Goal: Task Accomplishment & Management: Manage account settings

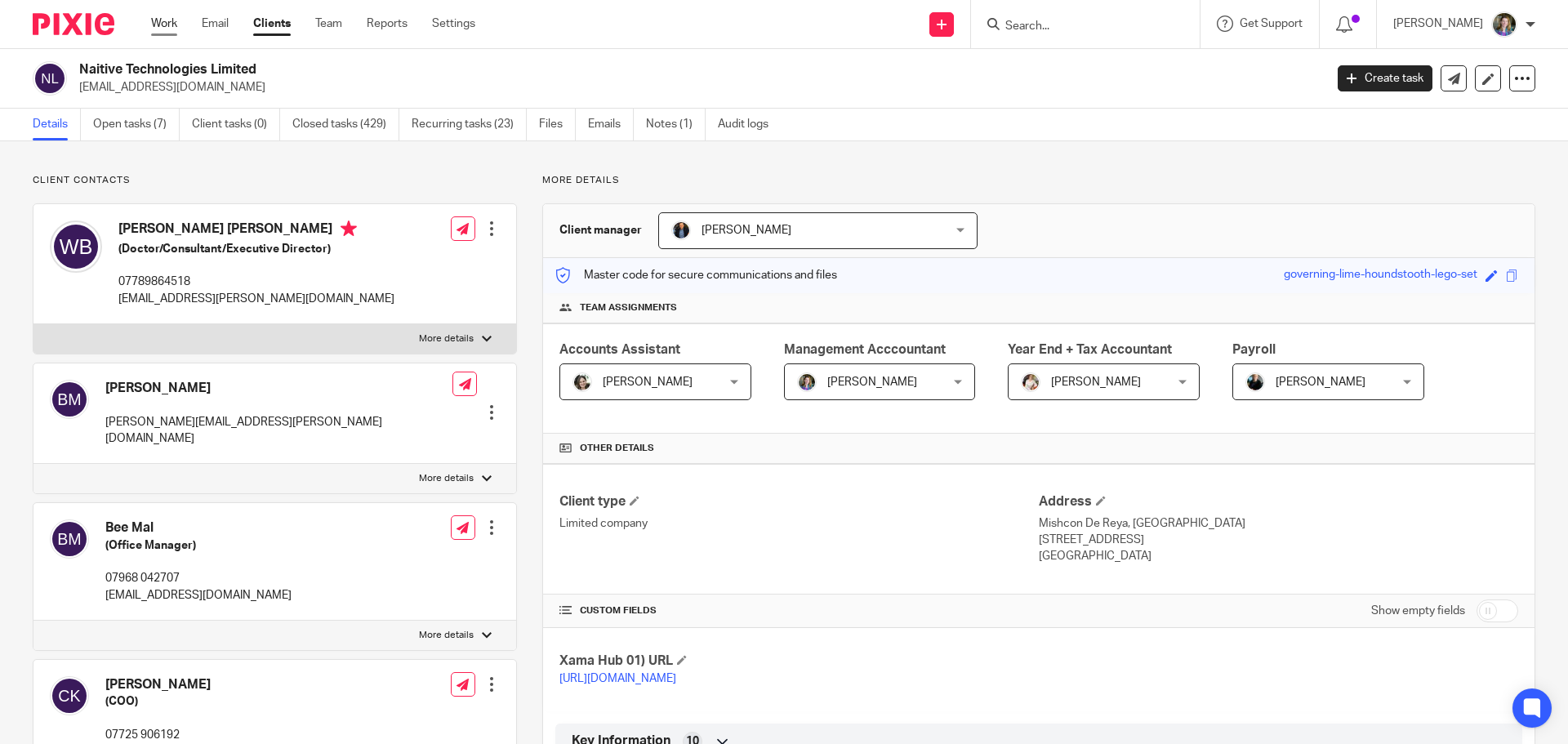
click at [162, 20] on link "Work" at bounding box center [164, 23] width 27 height 16
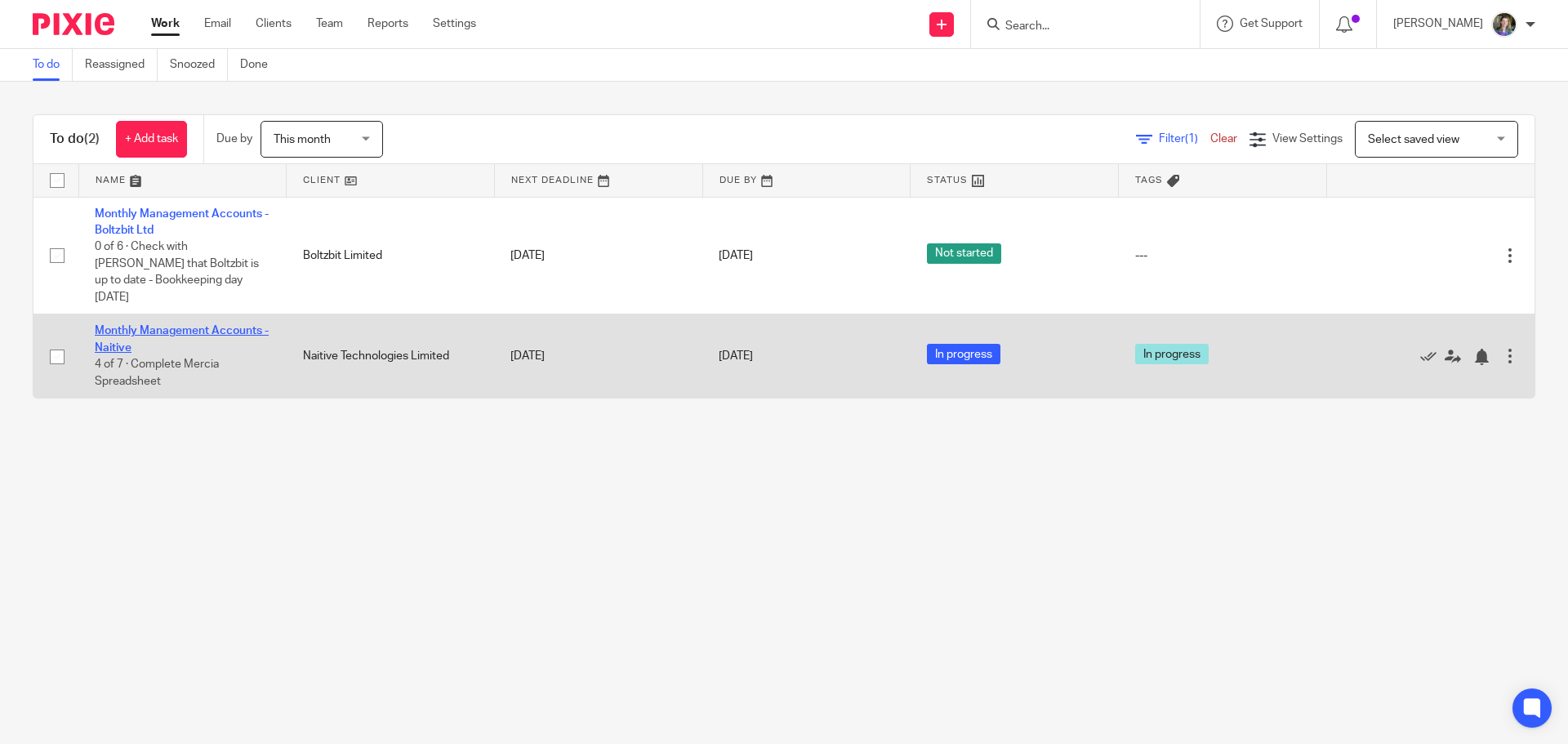
click at [208, 324] on link "Monthly Management Accounts - Naitive" at bounding box center [182, 338] width 174 height 27
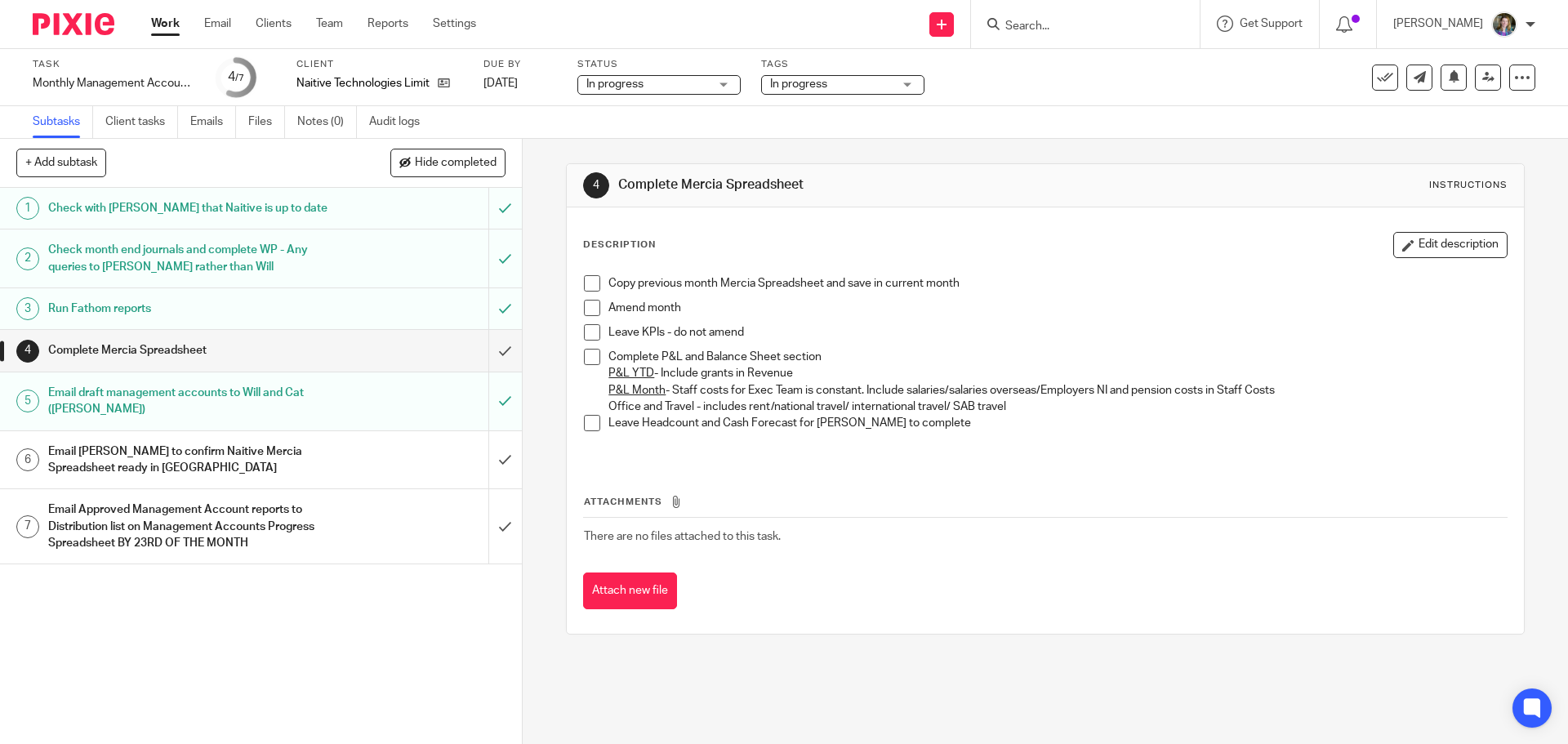
click at [591, 281] on span at bounding box center [592, 283] width 16 height 16
click at [588, 302] on span at bounding box center [592, 307] width 16 height 16
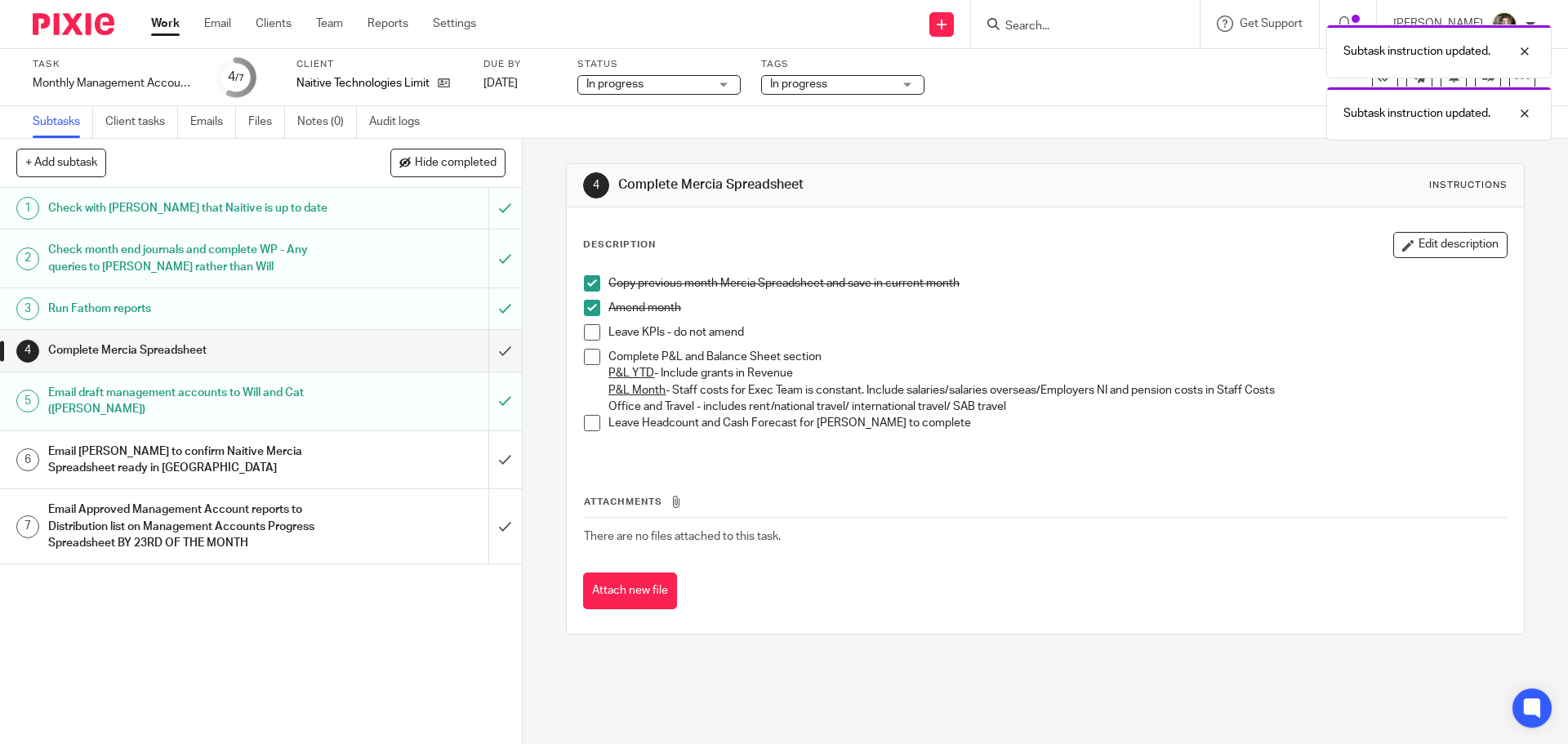
click at [586, 324] on span at bounding box center [592, 332] width 16 height 16
click at [587, 355] on span at bounding box center [592, 356] width 16 height 16
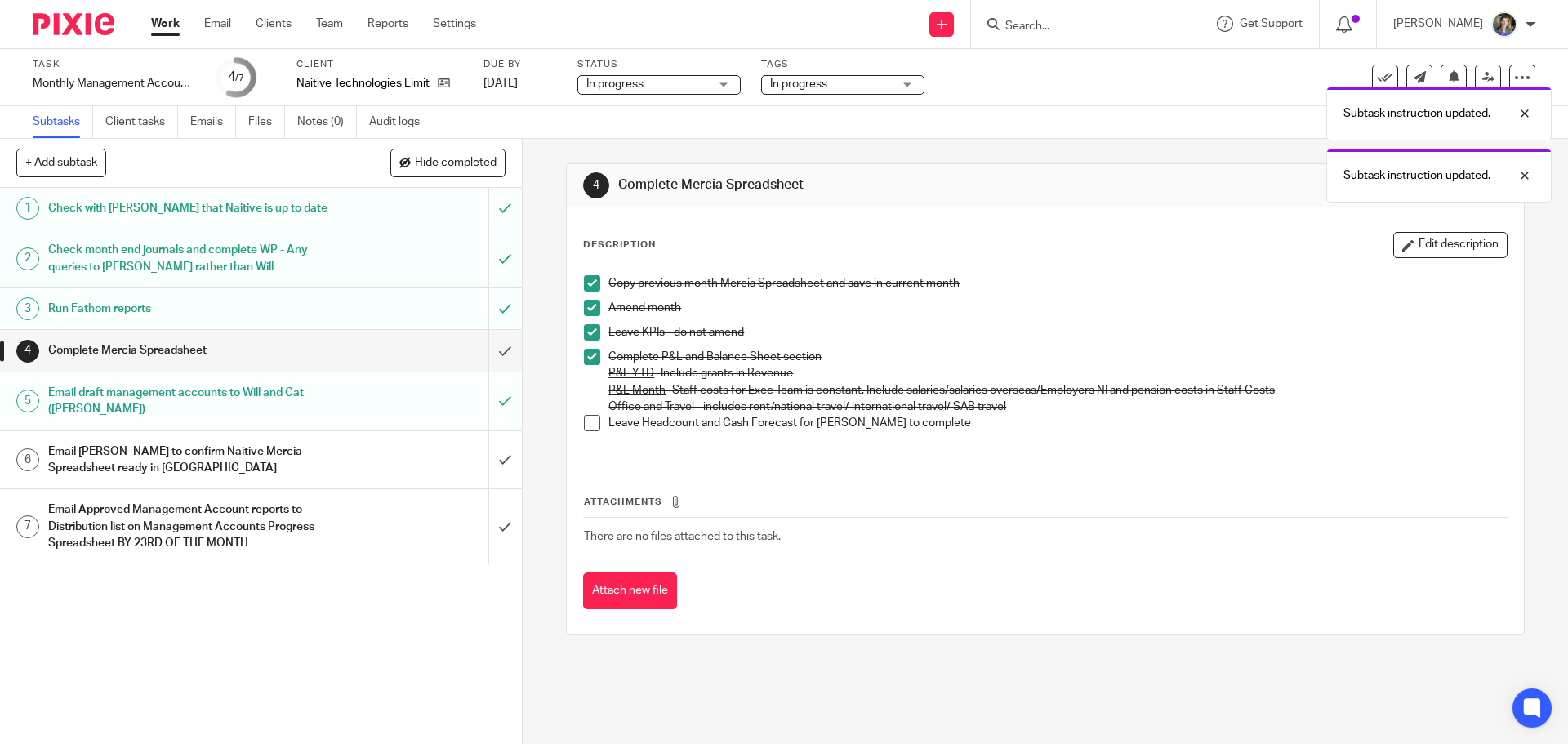
click at [636, 445] on p at bounding box center [1057, 438] width 897 height 16
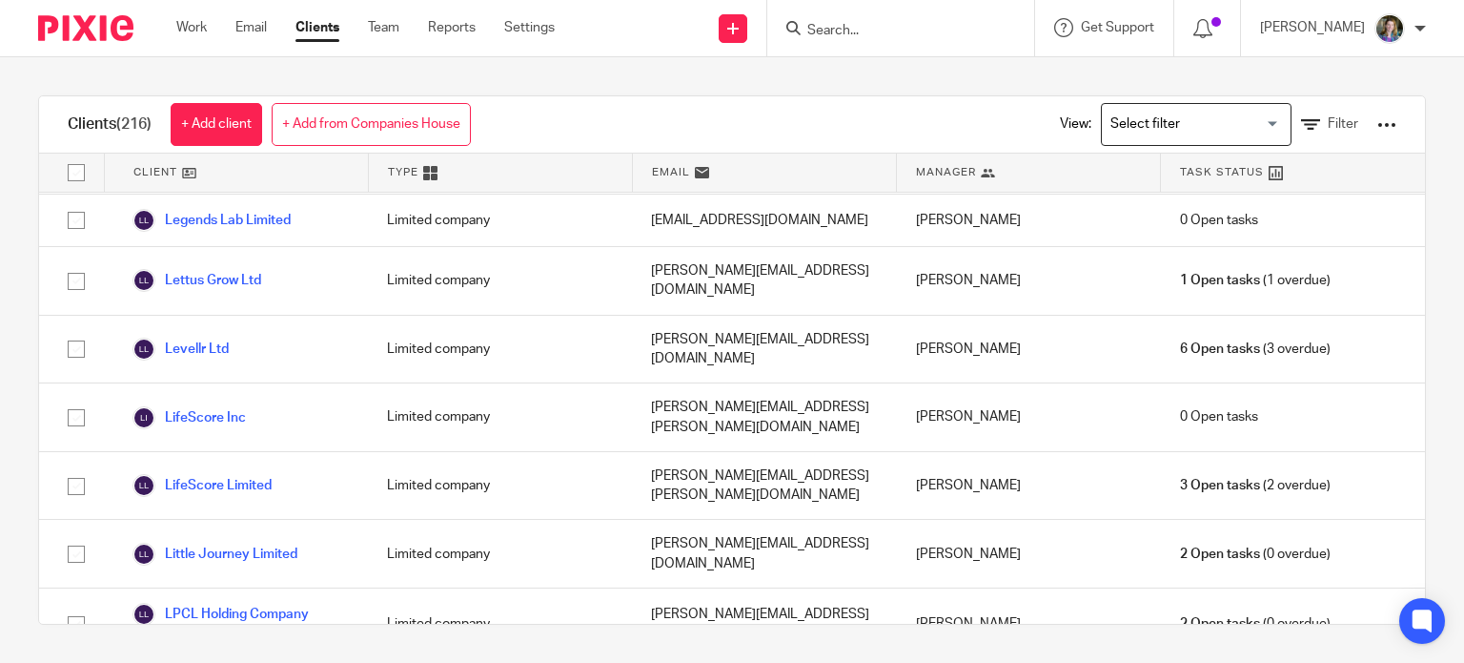
scroll to position [6674, 0]
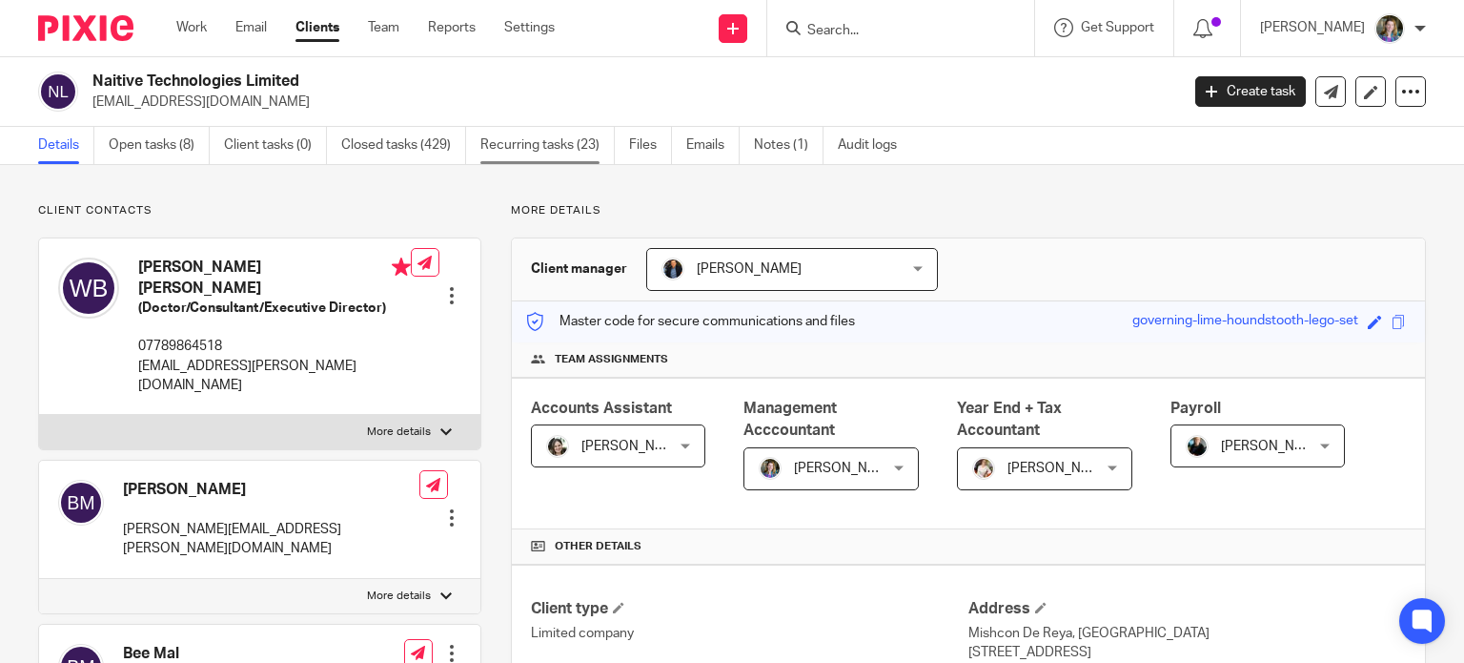
click at [534, 144] on link "Recurring tasks (23)" at bounding box center [548, 145] width 134 height 37
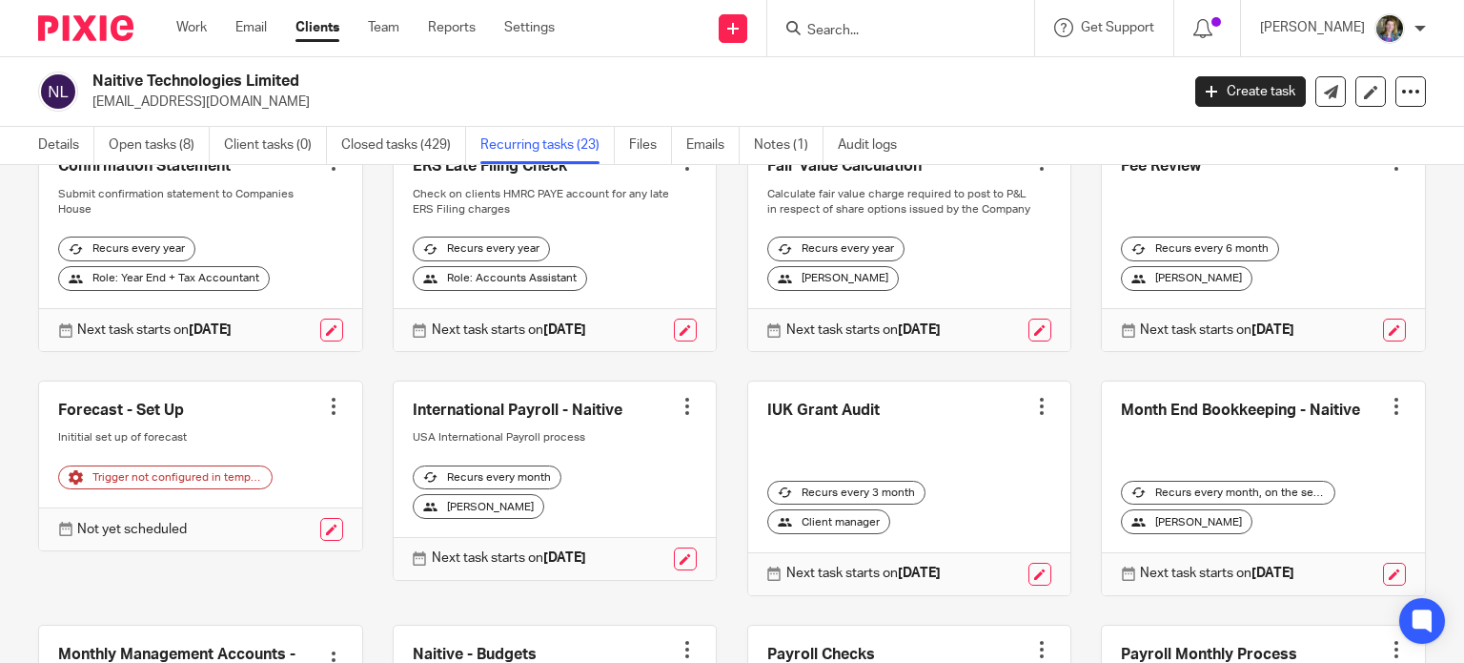
scroll to position [572, 0]
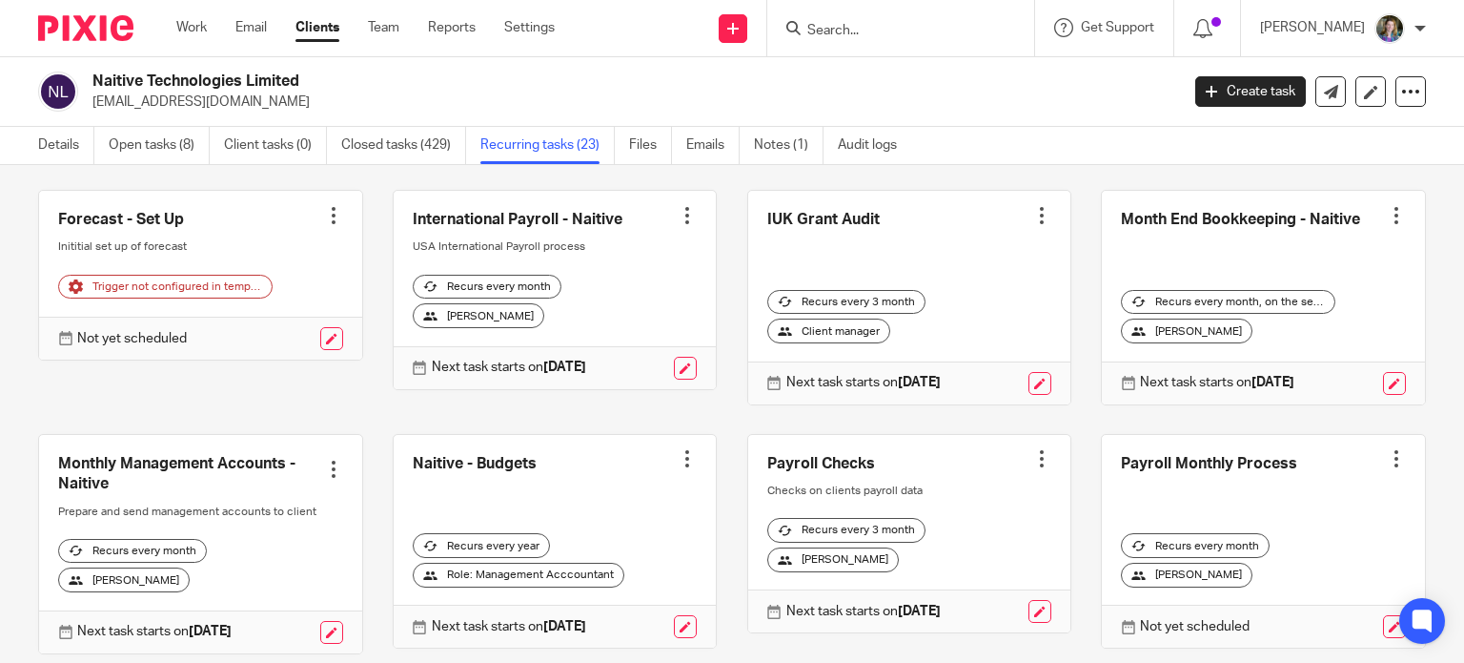
click at [267, 482] on link at bounding box center [200, 544] width 323 height 218
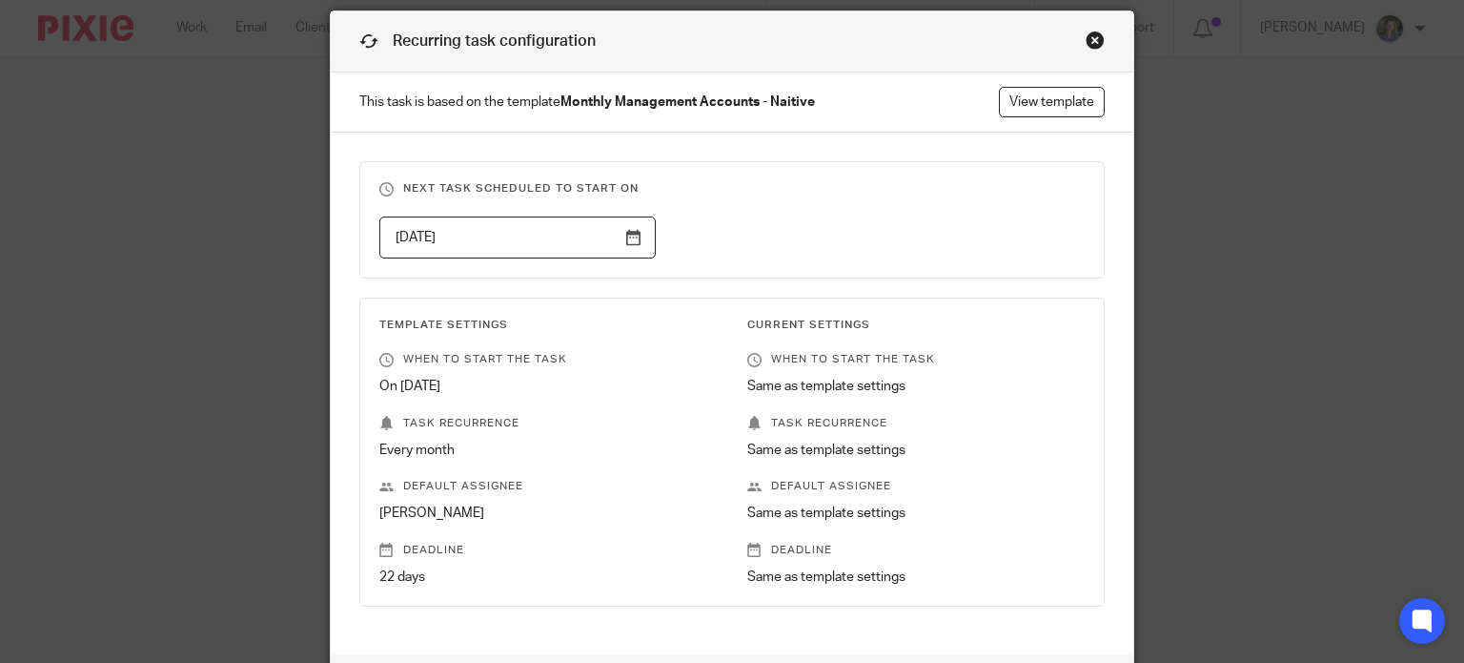
scroll to position [95, 0]
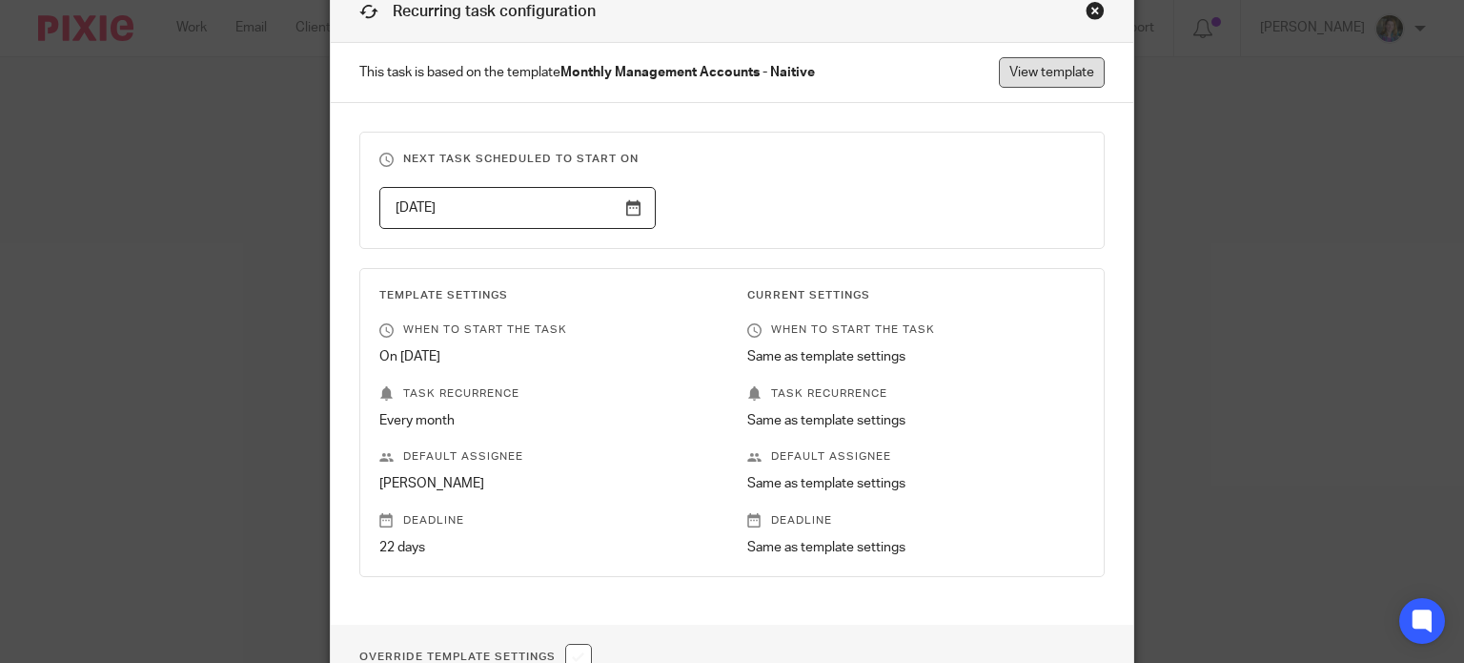
click at [1044, 70] on link "View template" at bounding box center [1052, 72] width 106 height 31
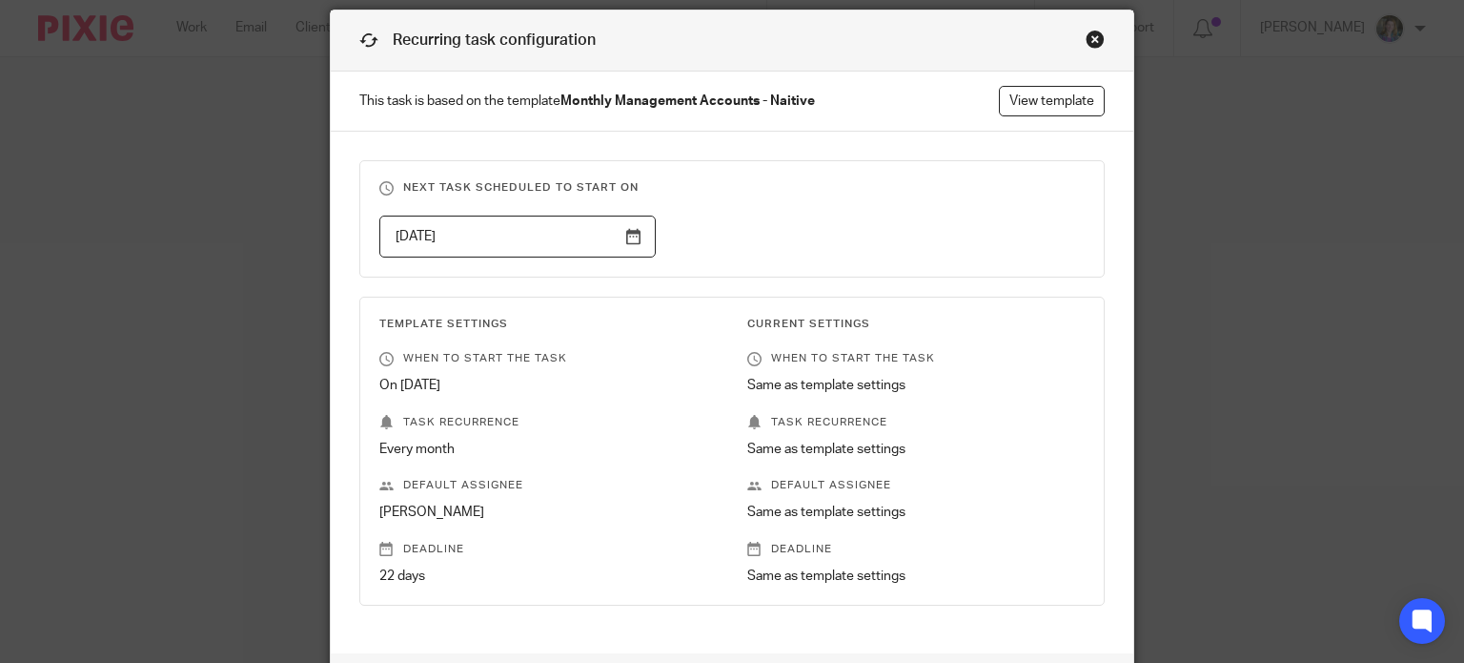
scroll to position [0, 0]
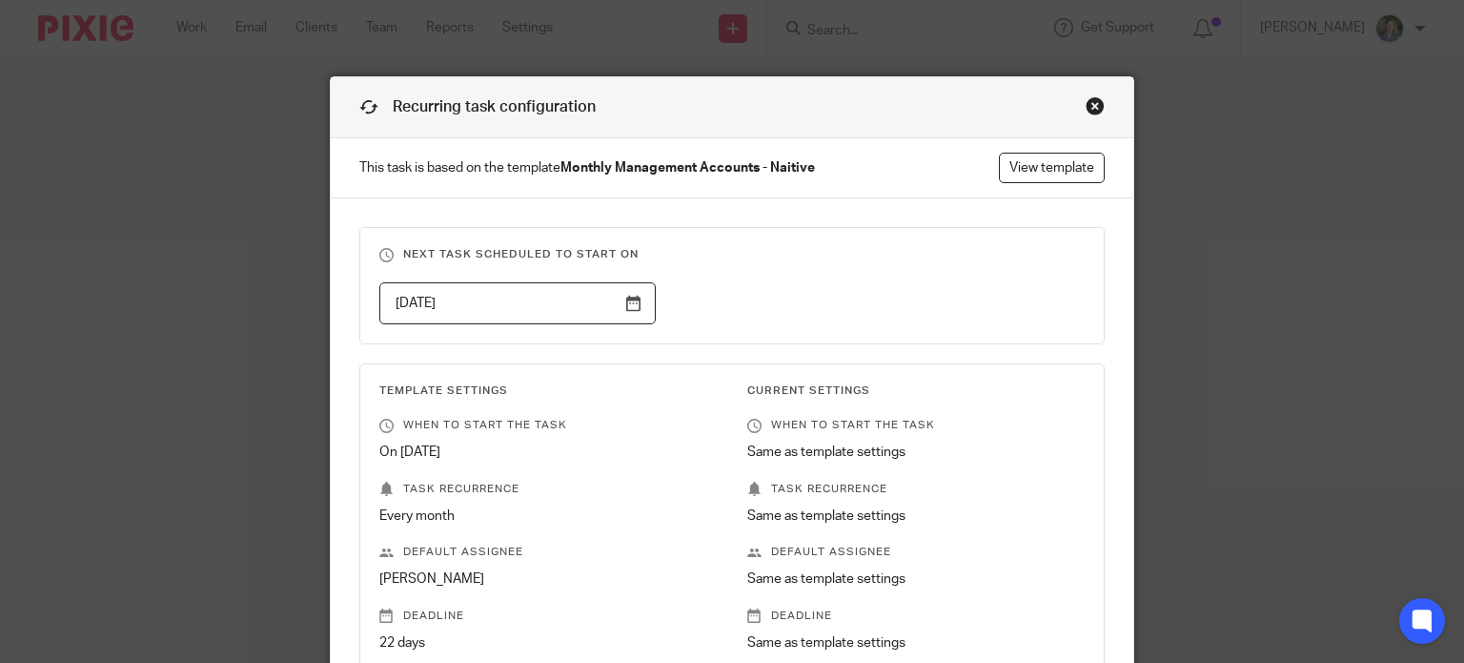
click at [1091, 106] on div "Close this dialog window" at bounding box center [1095, 105] width 19 height 19
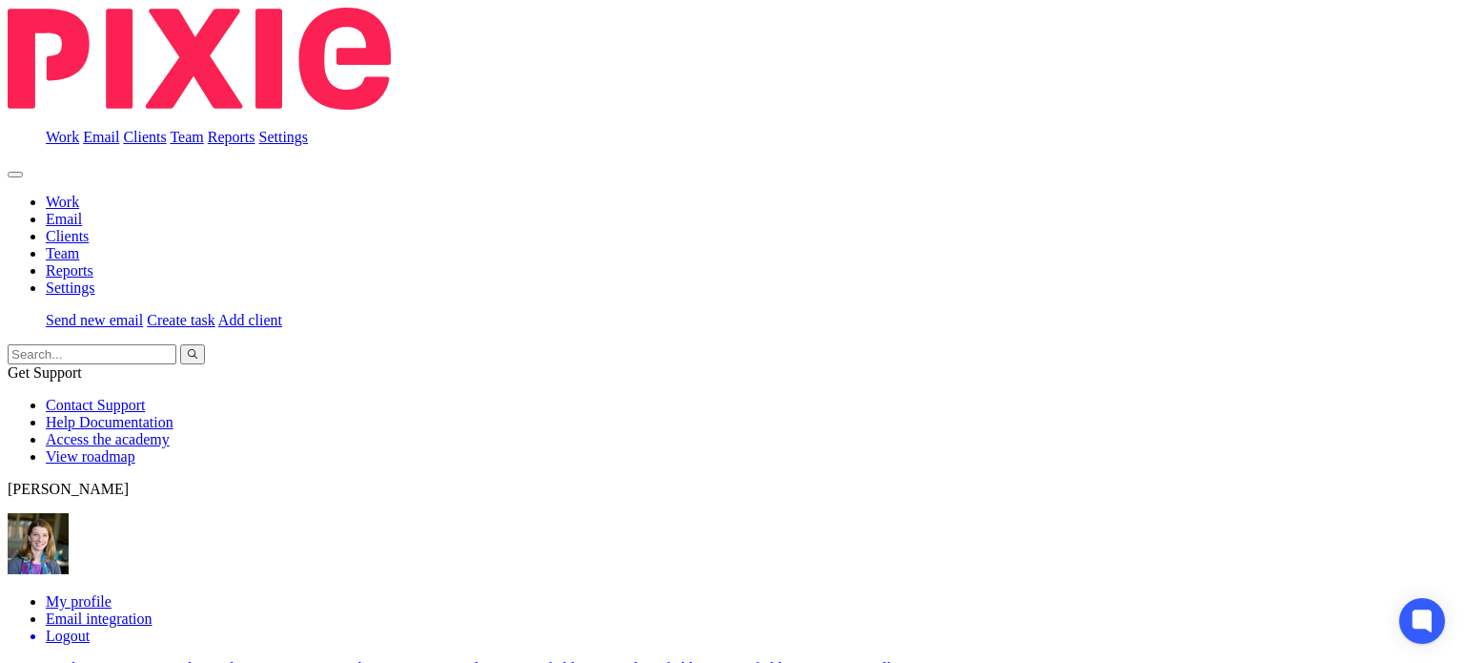
scroll to position [245, 0]
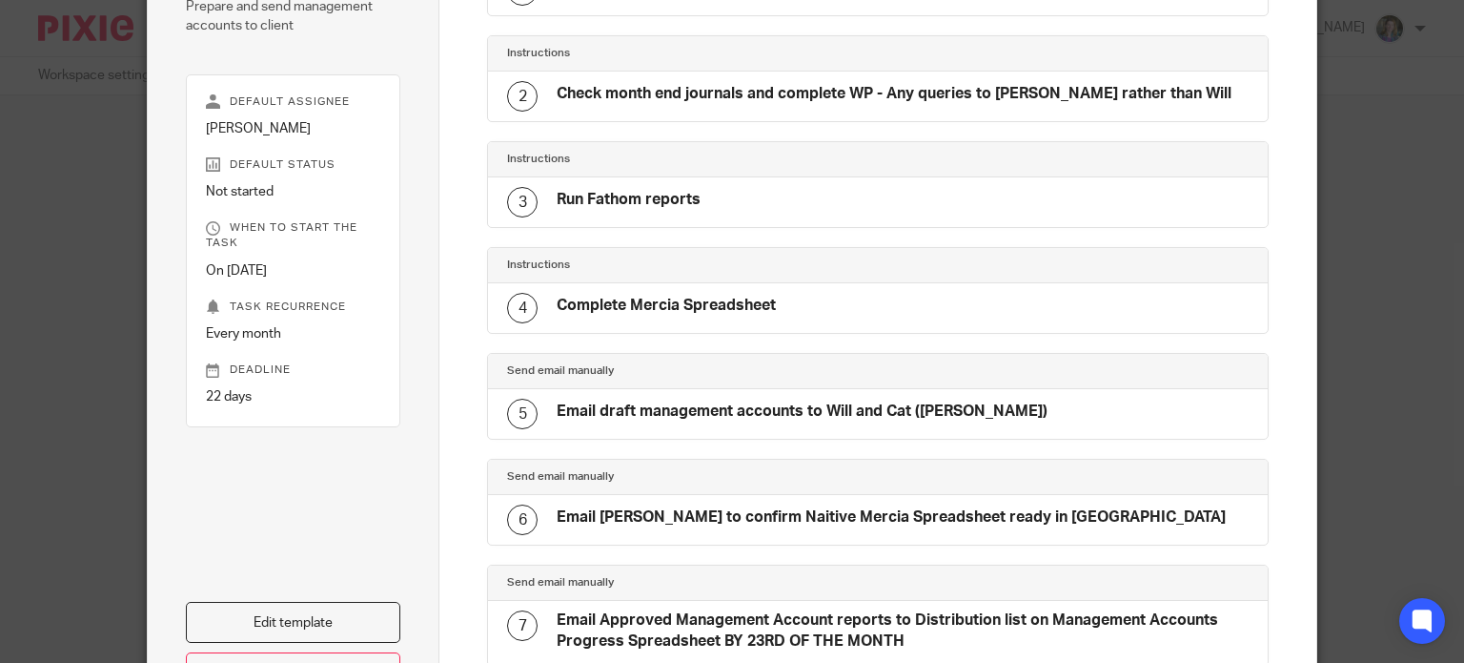
click at [736, 308] on h4 "Complete Mercia Spreadsheet" at bounding box center [666, 306] width 219 height 20
click at [355, 605] on link "Edit template" at bounding box center [293, 622] width 215 height 41
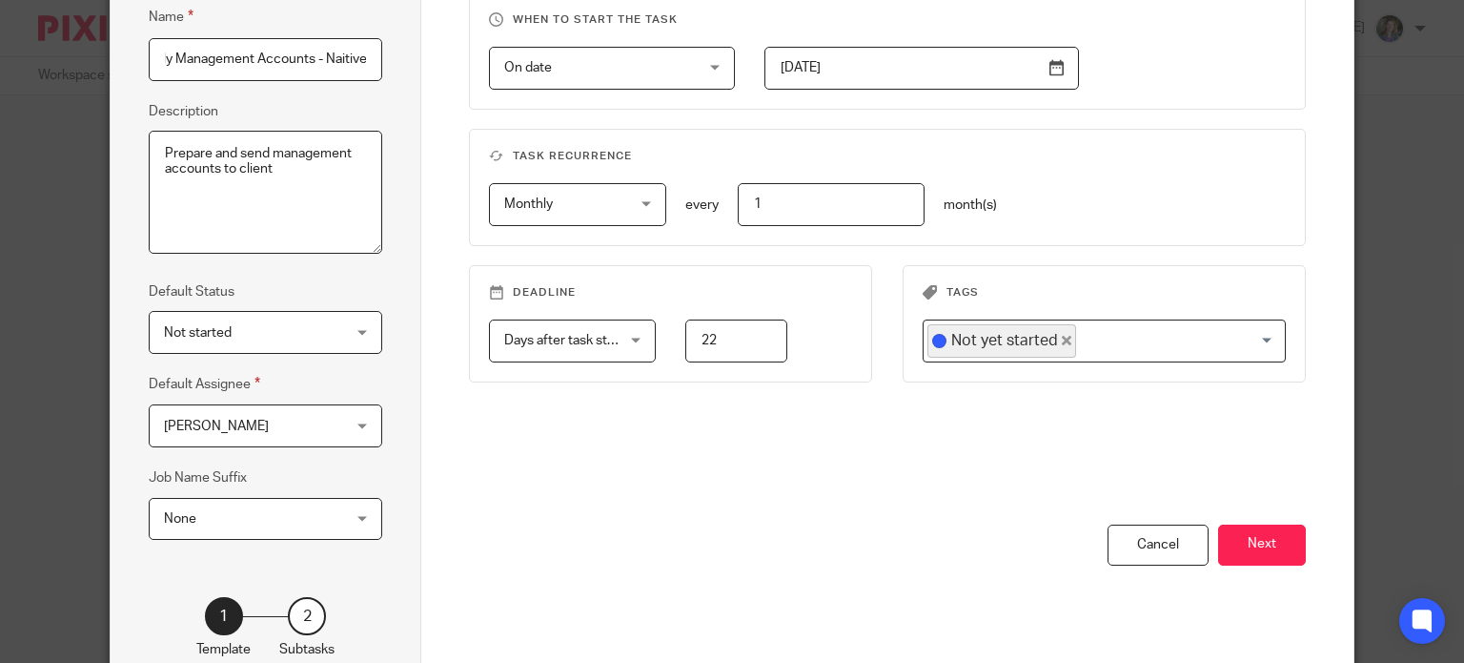
scroll to position [286, 0]
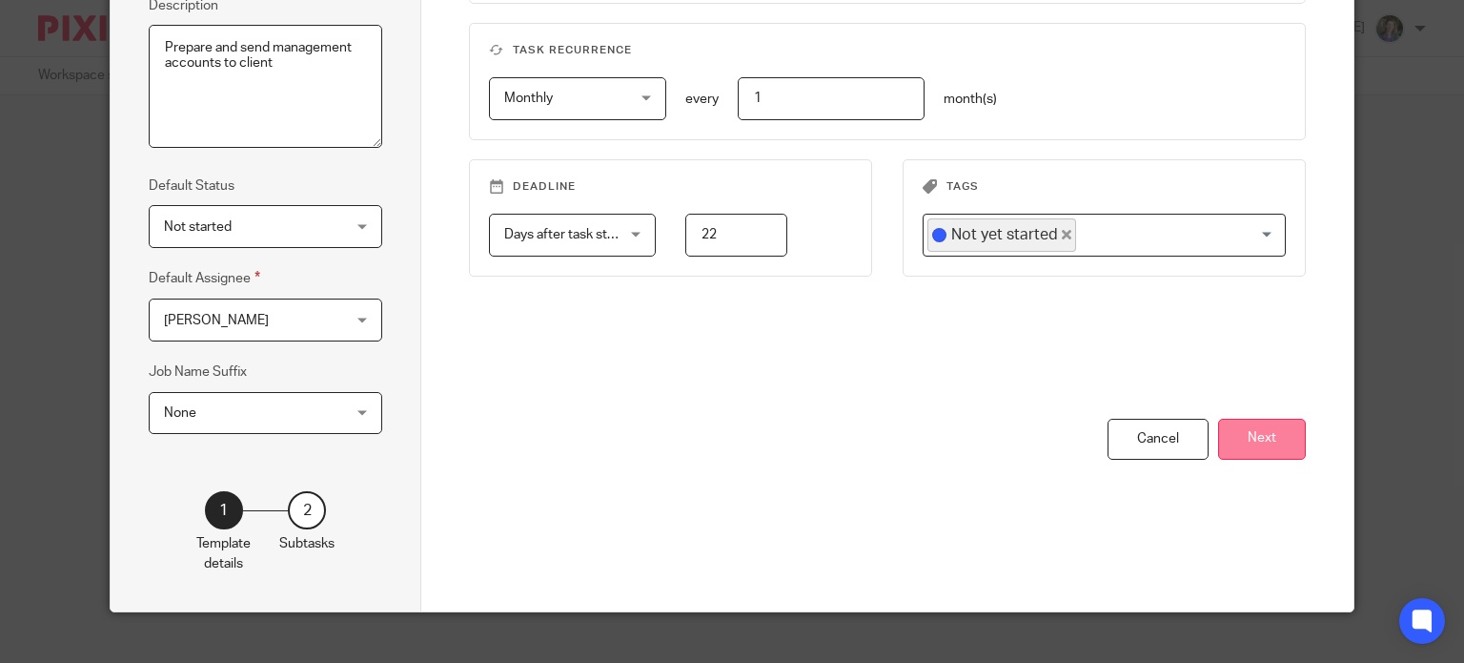
click at [1259, 456] on button "Next" at bounding box center [1263, 439] width 88 height 41
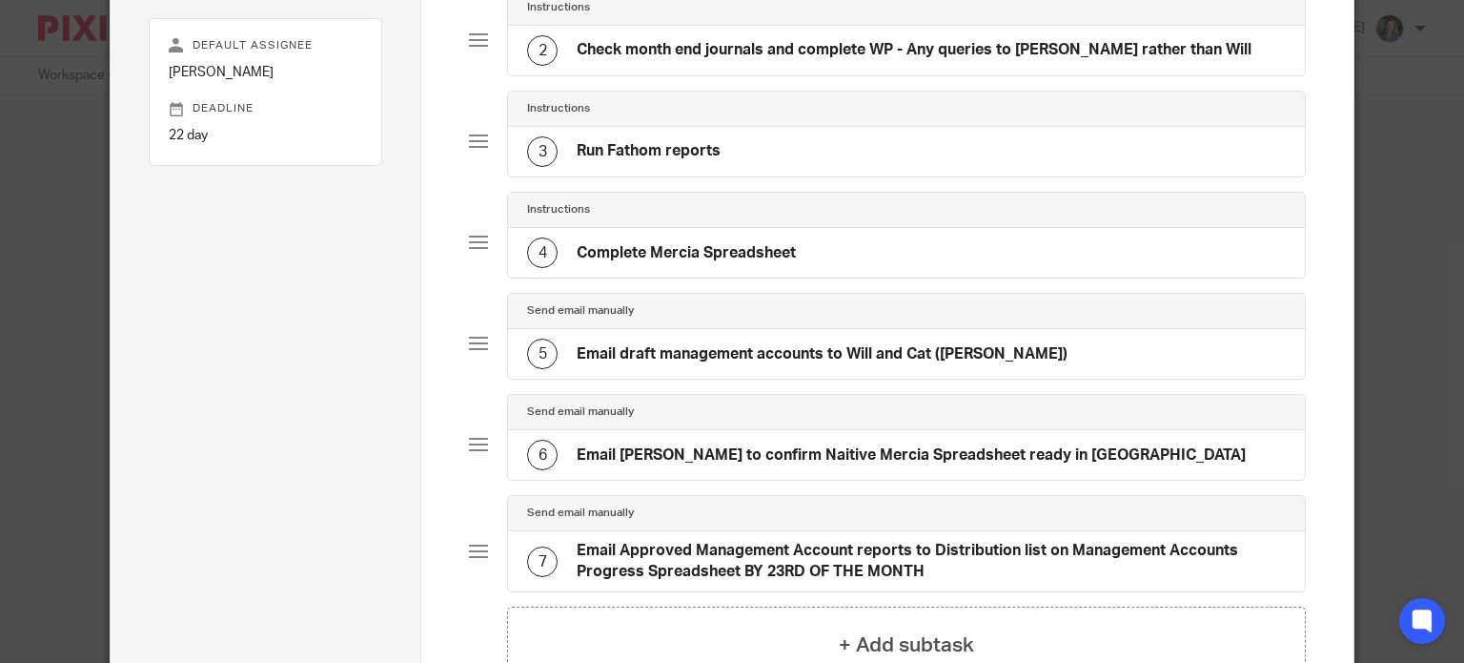
click at [748, 248] on h4 "Complete Mercia Spreadsheet" at bounding box center [686, 253] width 219 height 20
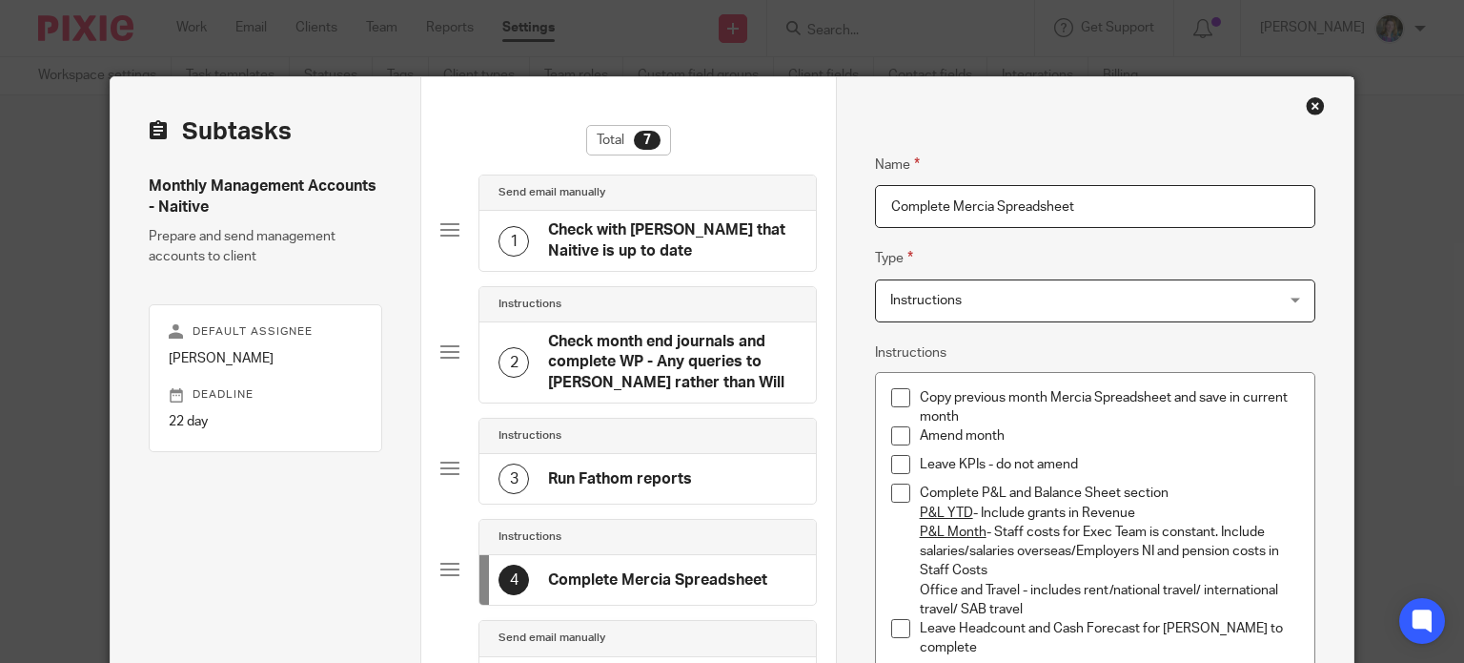
click at [748, 248] on h4 "Check with [PERSON_NAME] that Naitive is up to date" at bounding box center [672, 240] width 249 height 41
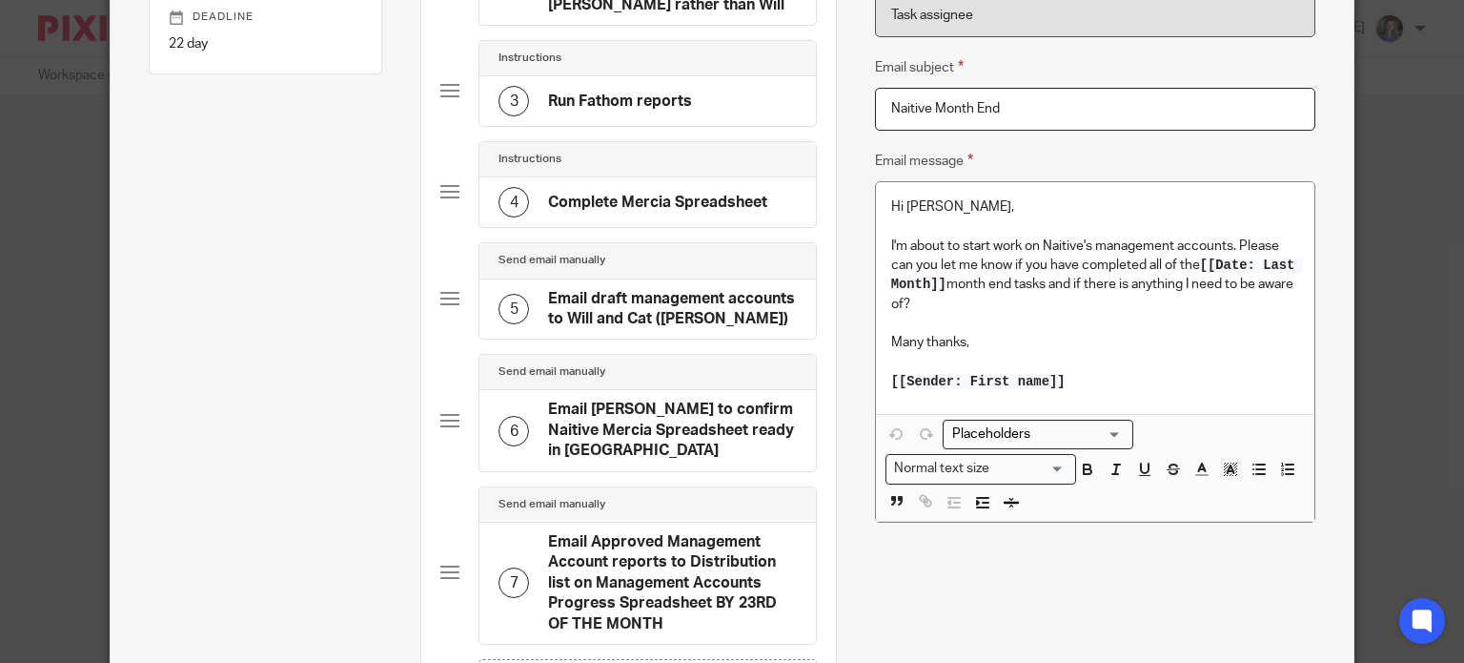
scroll to position [381, 0]
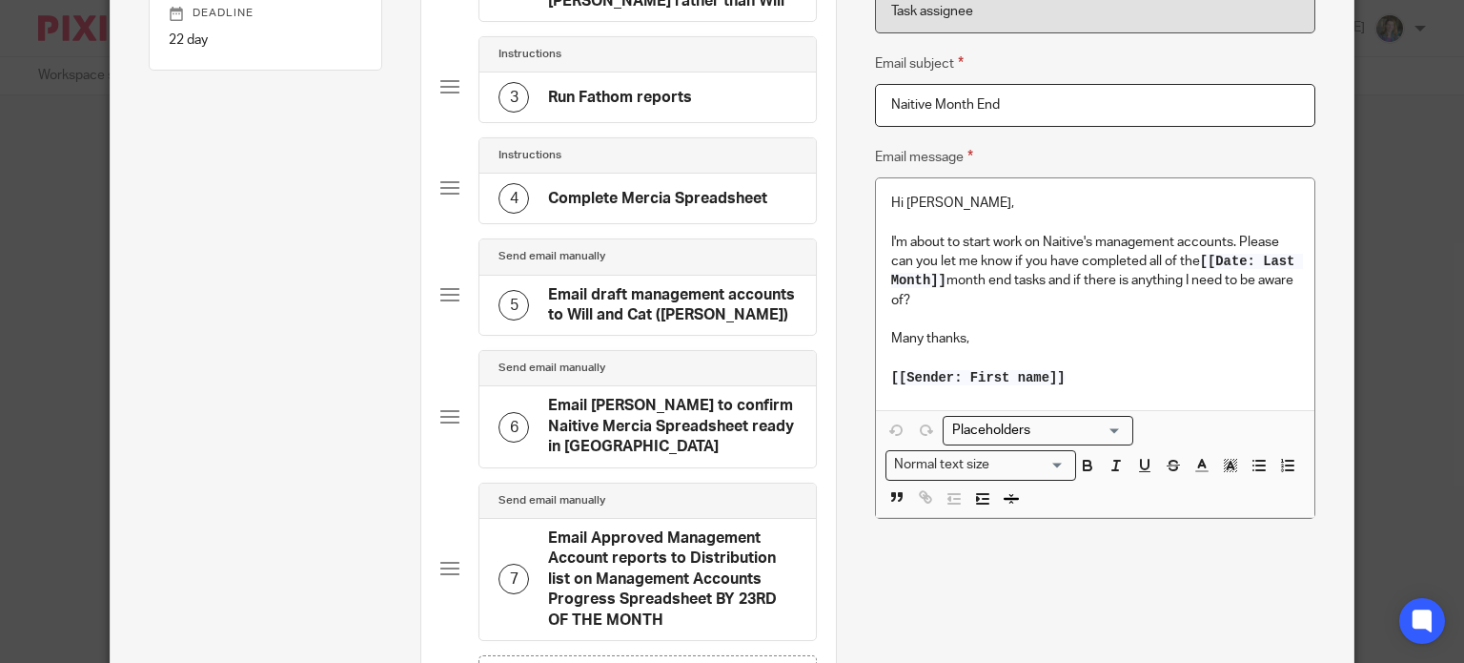
click at [687, 190] on h4 "Complete Mercia Spreadsheet" at bounding box center [657, 199] width 219 height 20
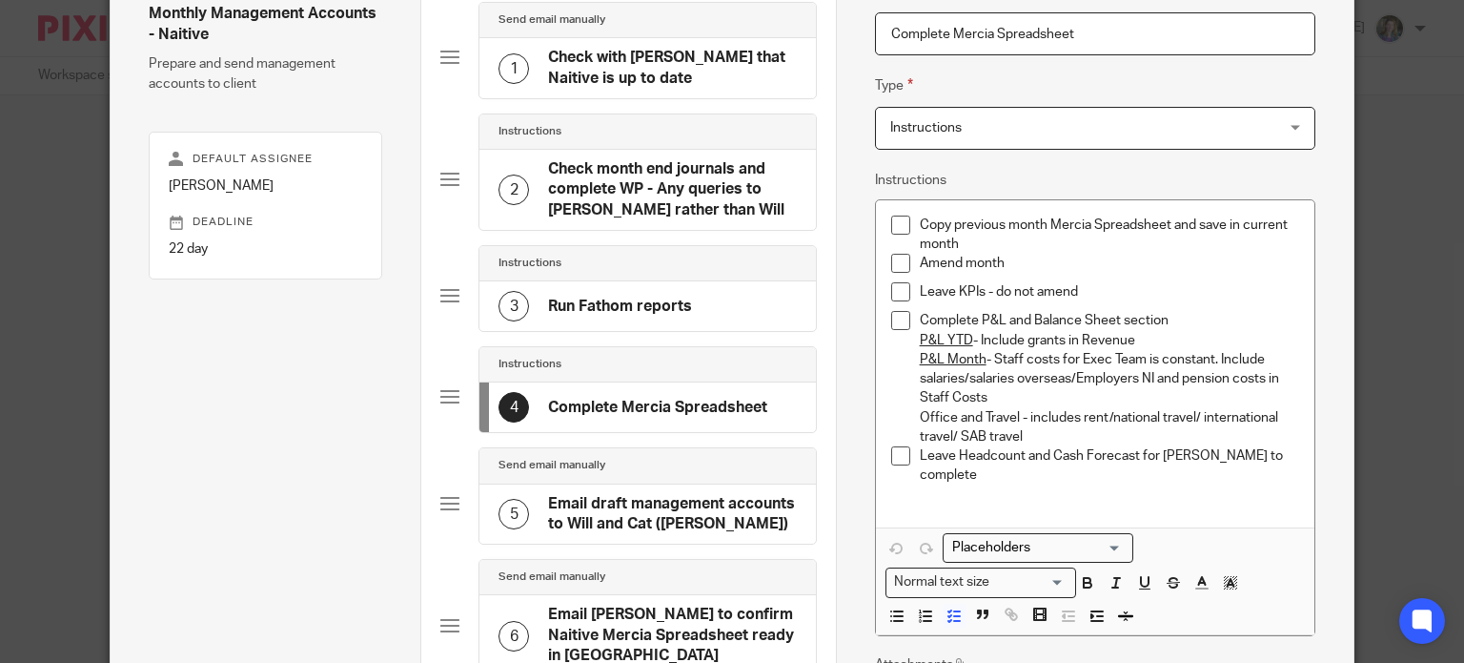
scroll to position [191, 0]
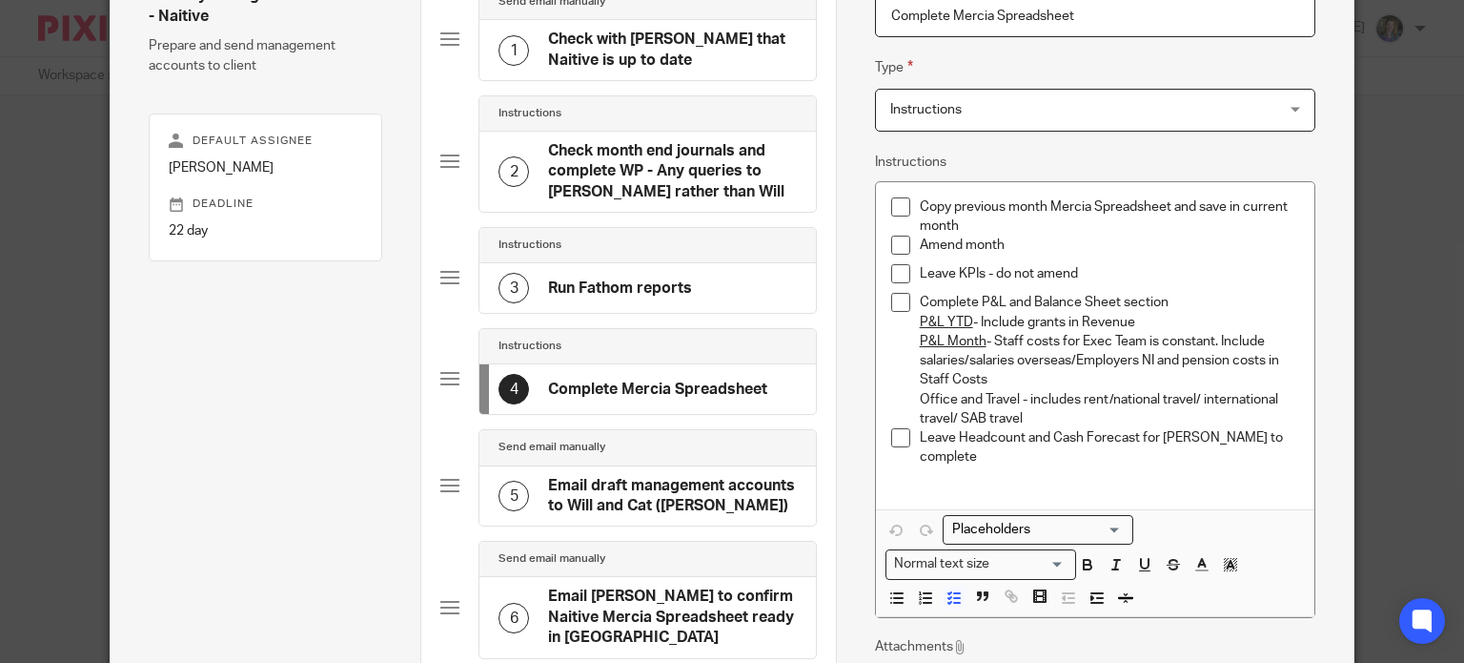
click at [1285, 440] on p "Leave Headcount and Cash Forecast for Martin to complete" at bounding box center [1109, 447] width 379 height 39
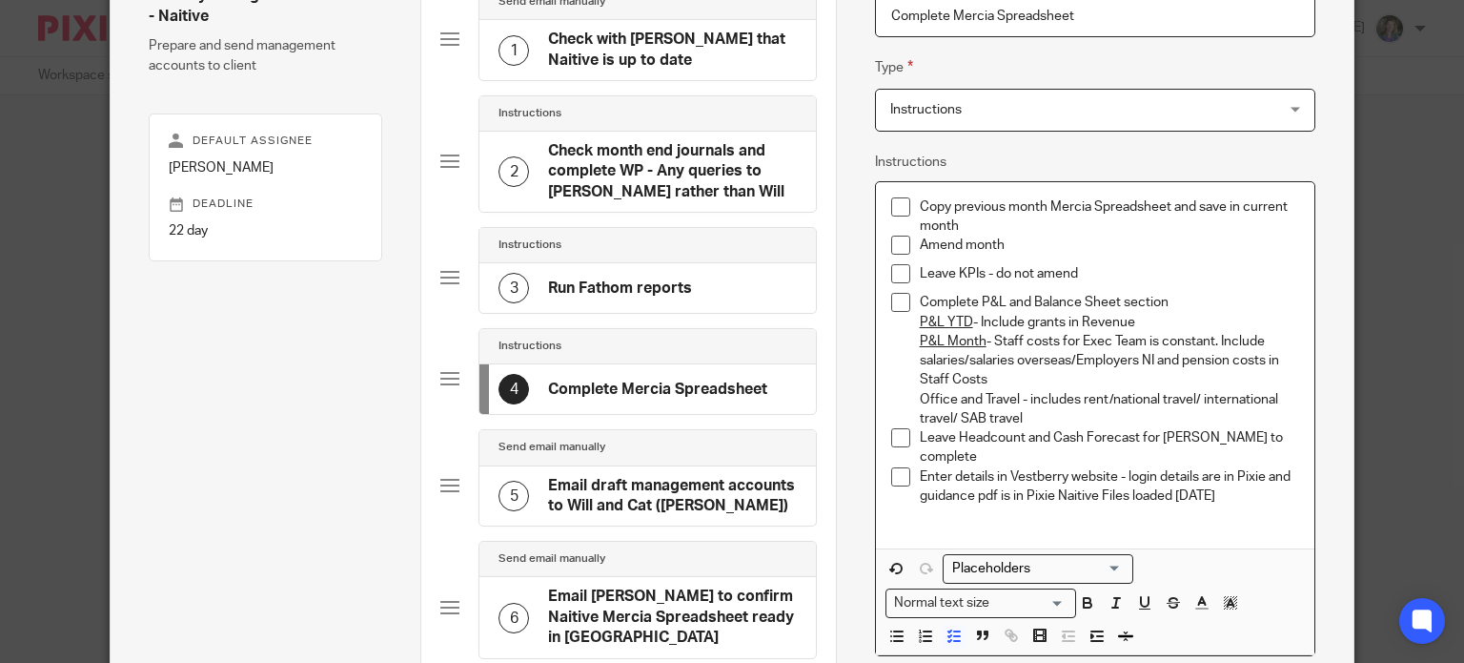
drag, startPoint x: 1171, startPoint y: 500, endPoint x: 1153, endPoint y: 502, distance: 18.3
click at [1168, 505] on p at bounding box center [1109, 514] width 379 height 19
click at [1241, 484] on p "Enter details in Vestberry website - login details are in Pixie and guidance pd…" at bounding box center [1109, 486] width 379 height 39
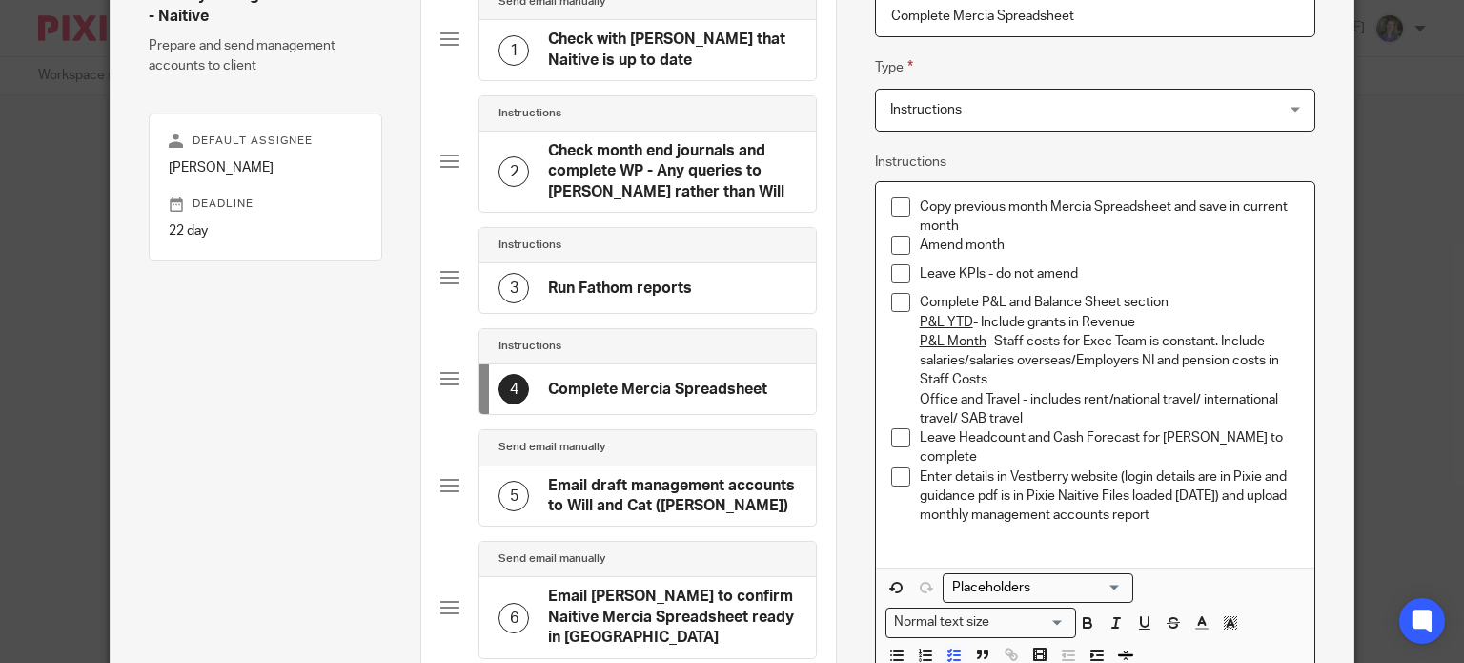
click at [1224, 525] on p at bounding box center [1109, 534] width 379 height 19
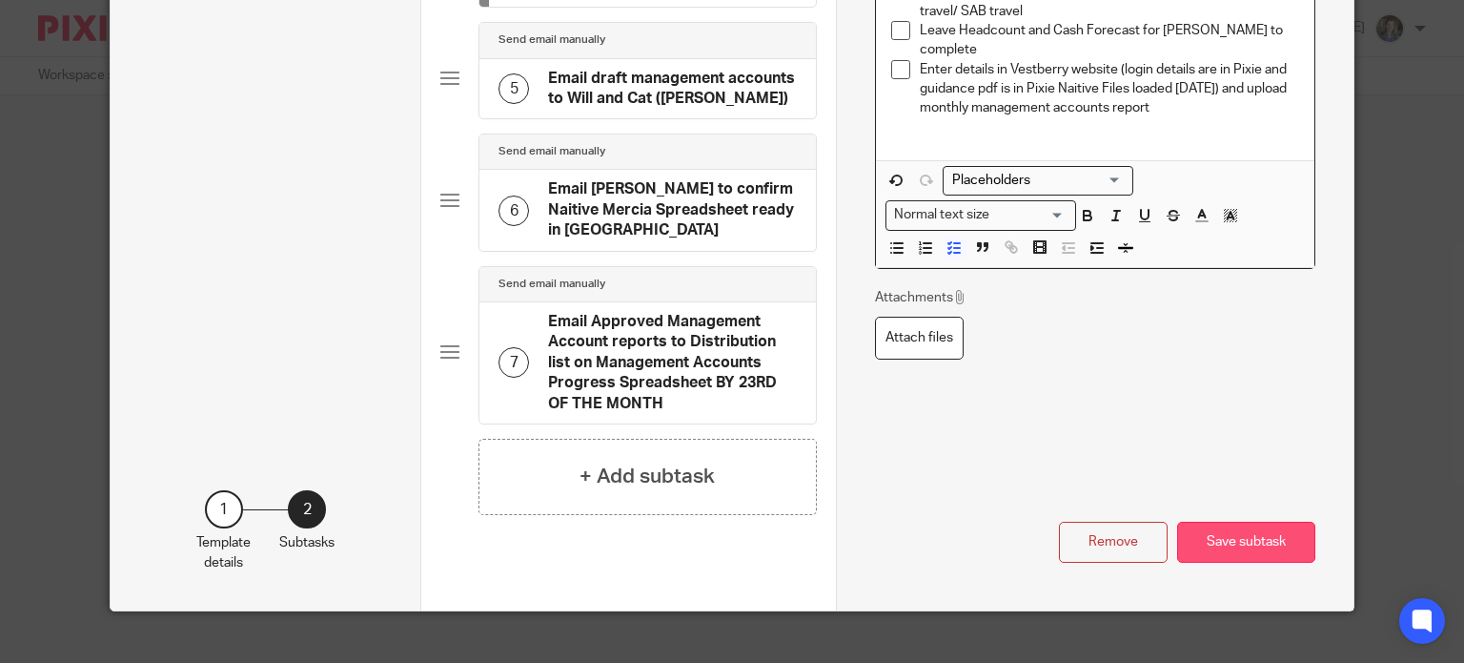
click at [1224, 522] on button "Save subtask" at bounding box center [1247, 542] width 138 height 41
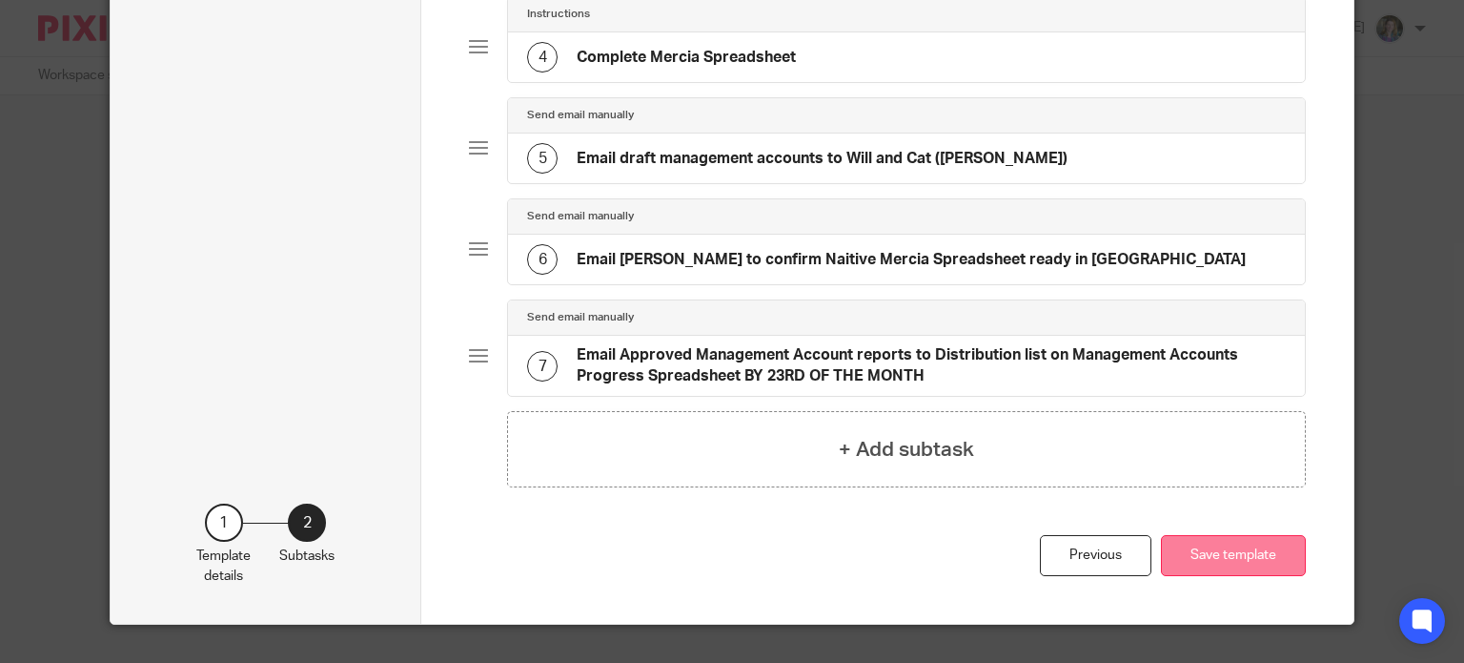
scroll to position [515, 0]
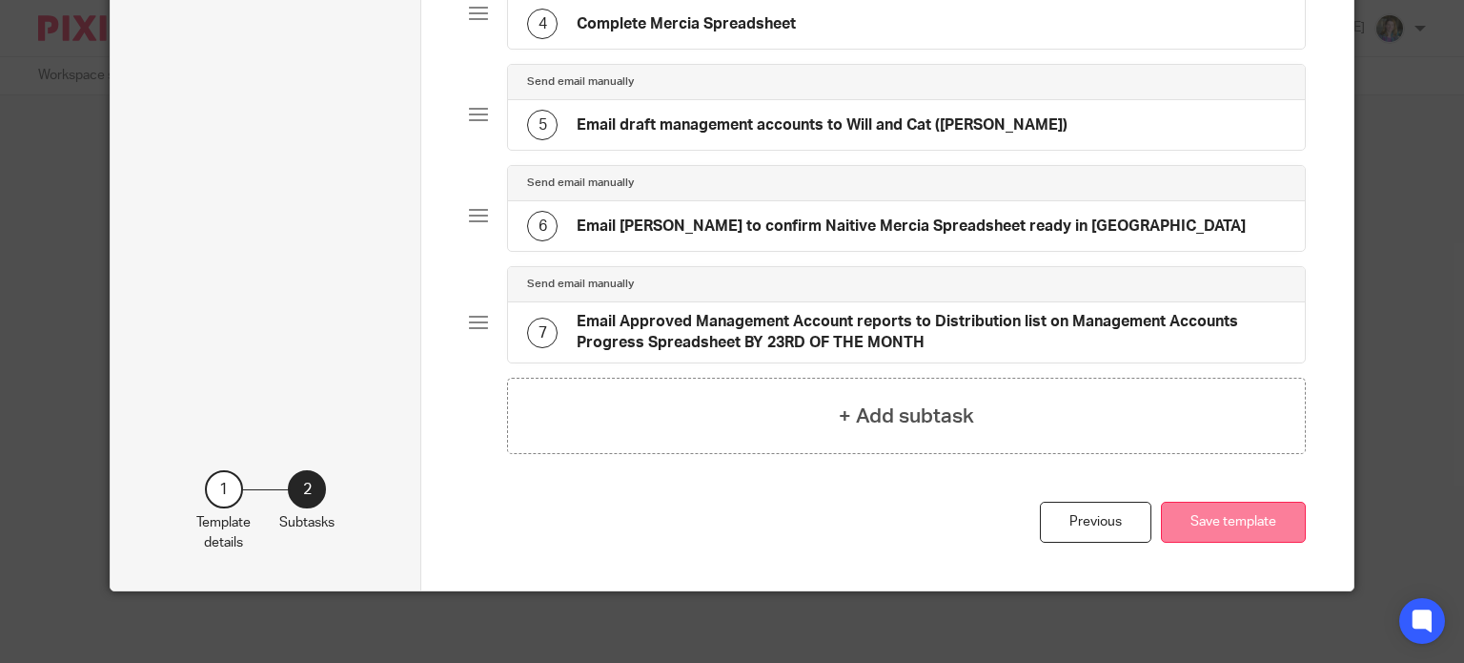
click at [1238, 520] on button "Save template" at bounding box center [1233, 522] width 145 height 41
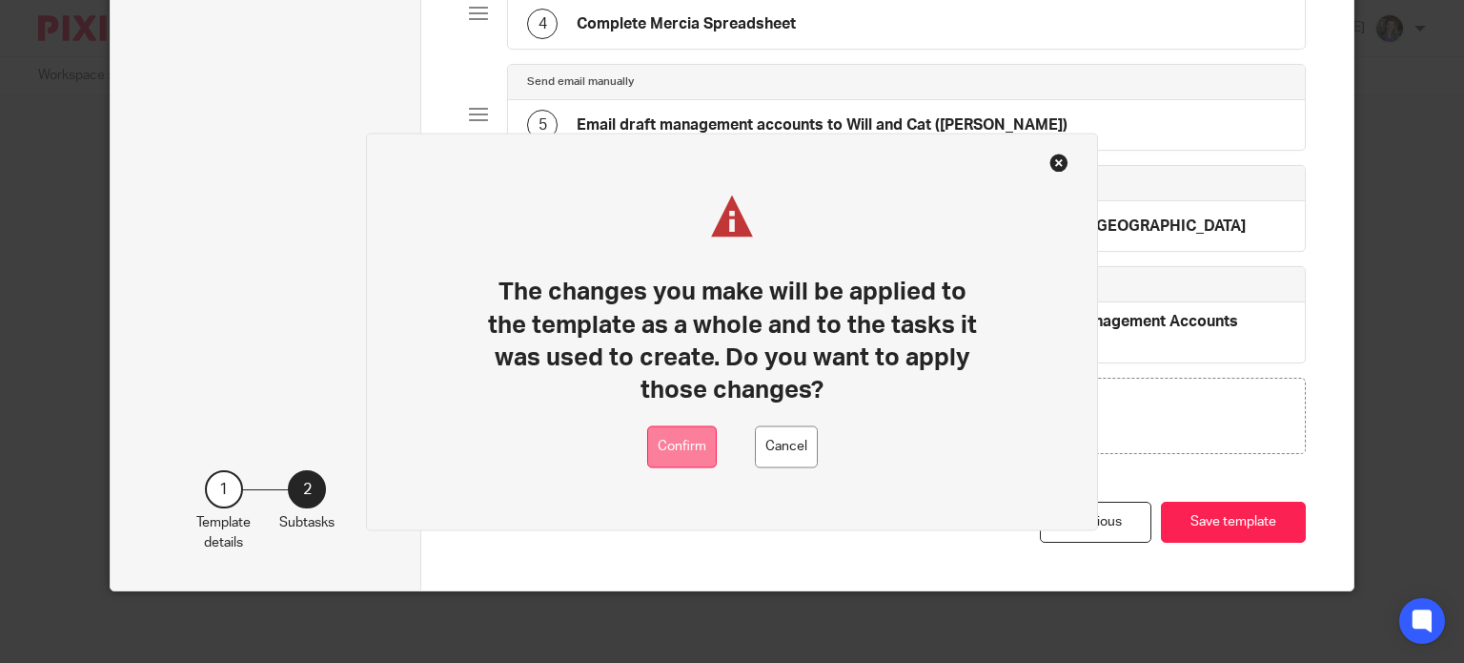
click at [682, 450] on button "Confirm" at bounding box center [682, 446] width 70 height 43
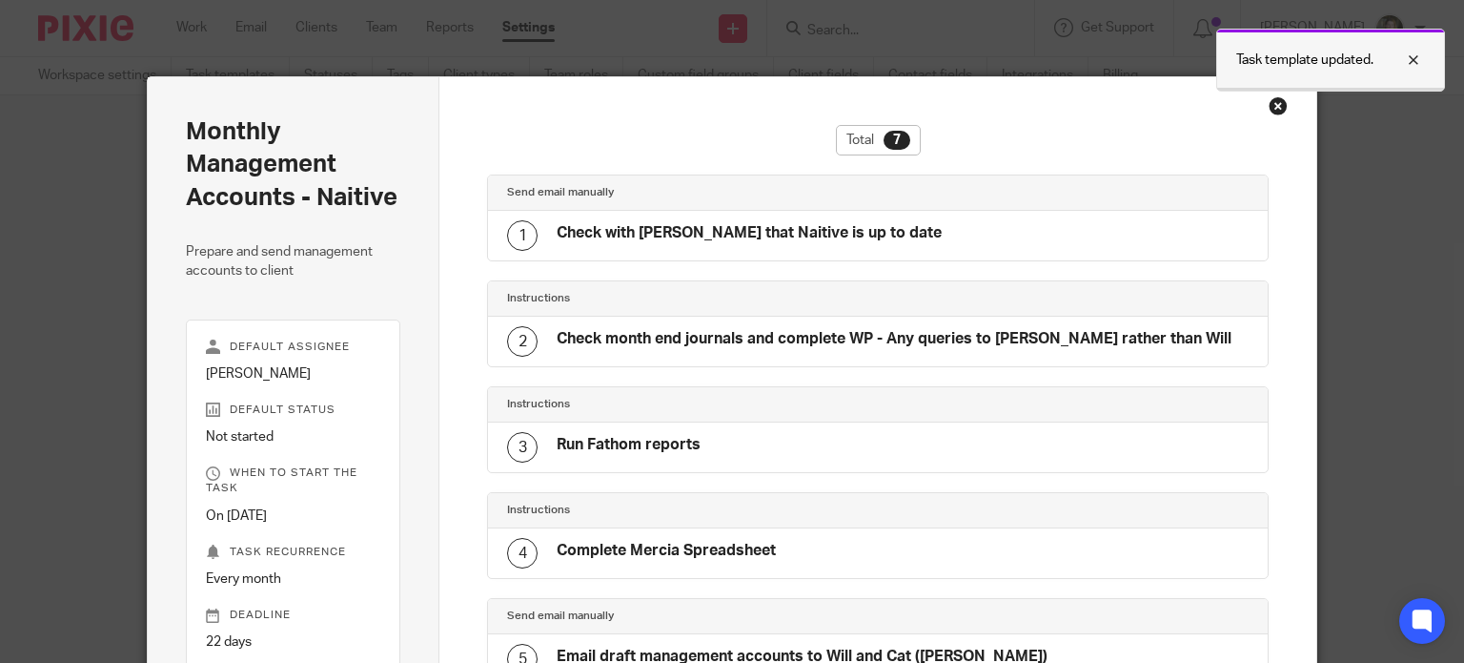
click at [1419, 57] on div at bounding box center [1399, 60] width 51 height 23
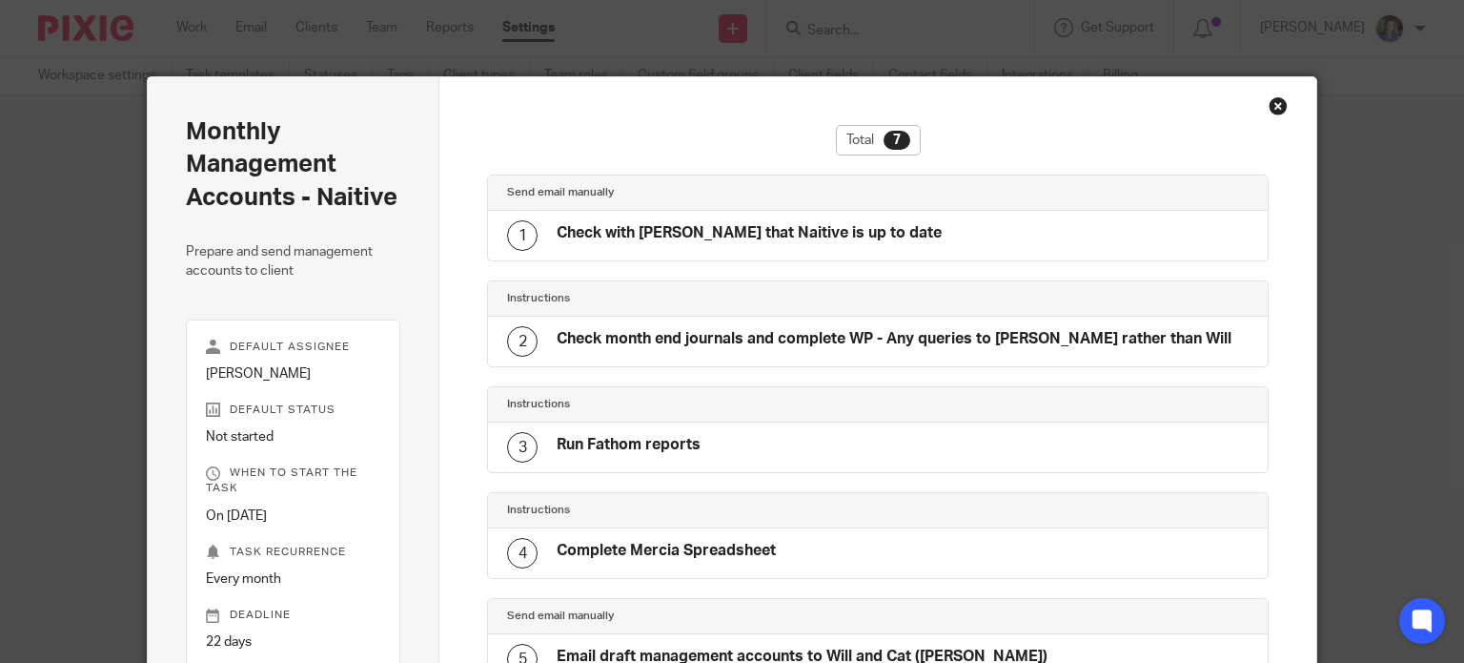
click at [1278, 106] on div "Close this dialog window" at bounding box center [1278, 105] width 19 height 19
click at [1270, 103] on div "Close this dialog window" at bounding box center [1278, 105] width 19 height 19
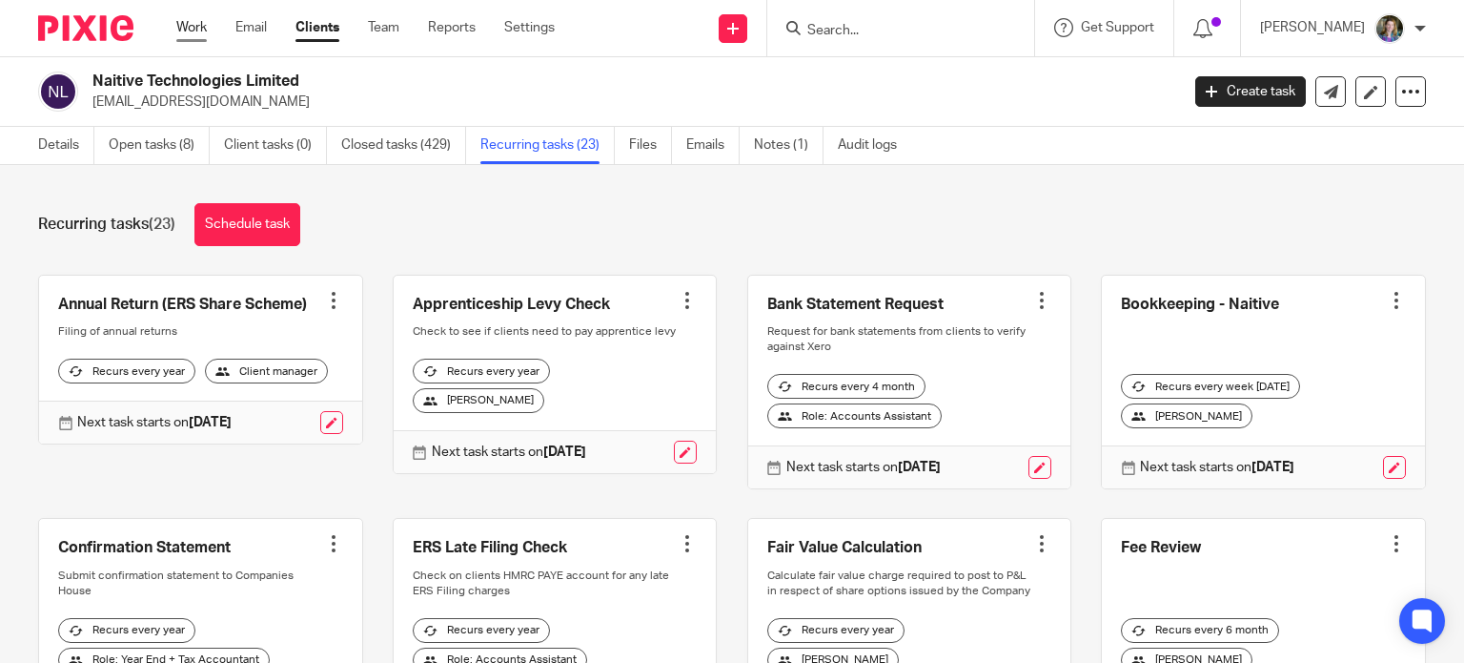
click at [182, 23] on link "Work" at bounding box center [191, 27] width 31 height 19
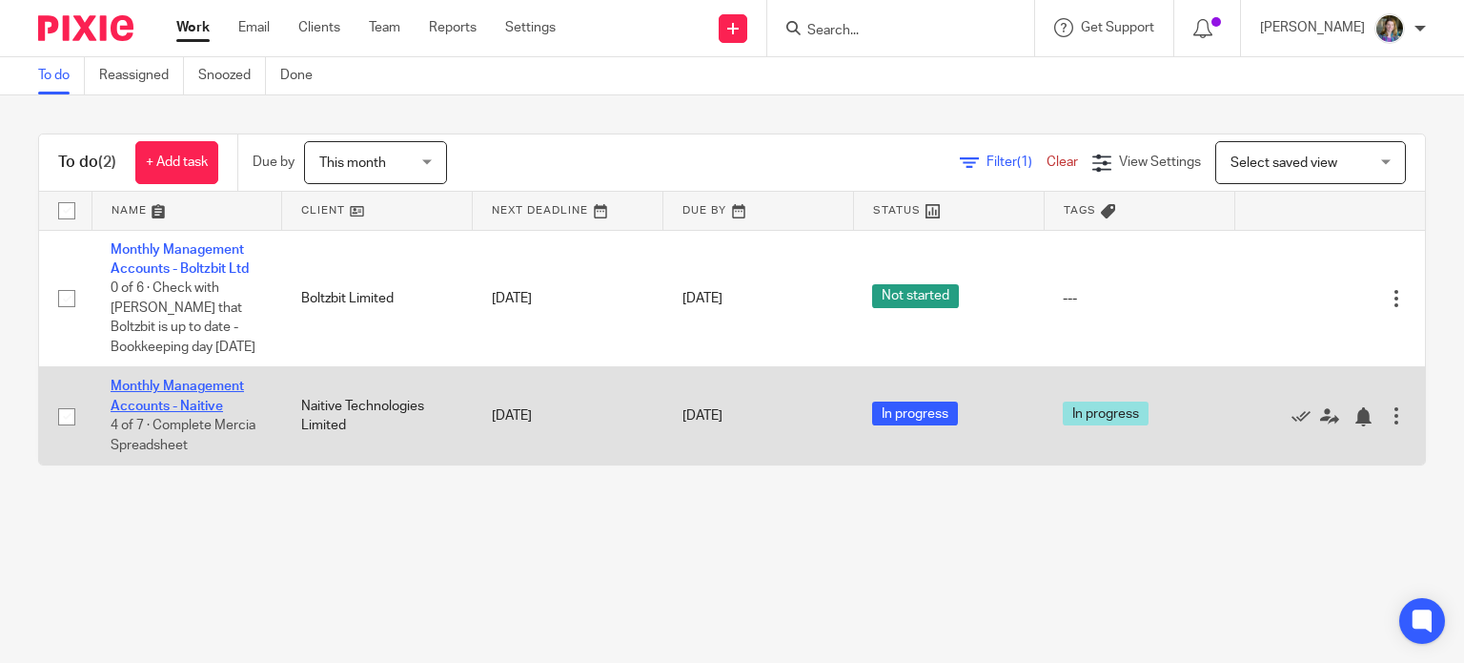
click at [218, 385] on link "Monthly Management Accounts - Naitive" at bounding box center [177, 395] width 133 height 32
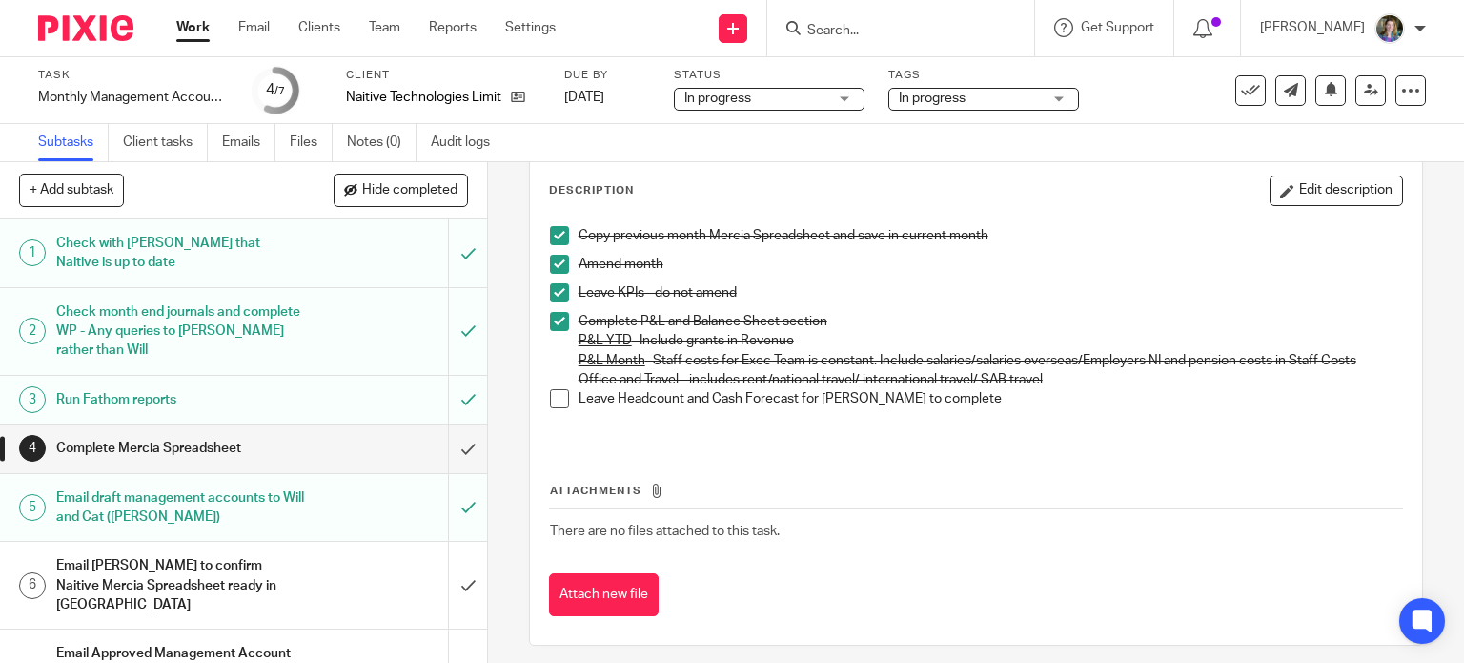
scroll to position [53, 0]
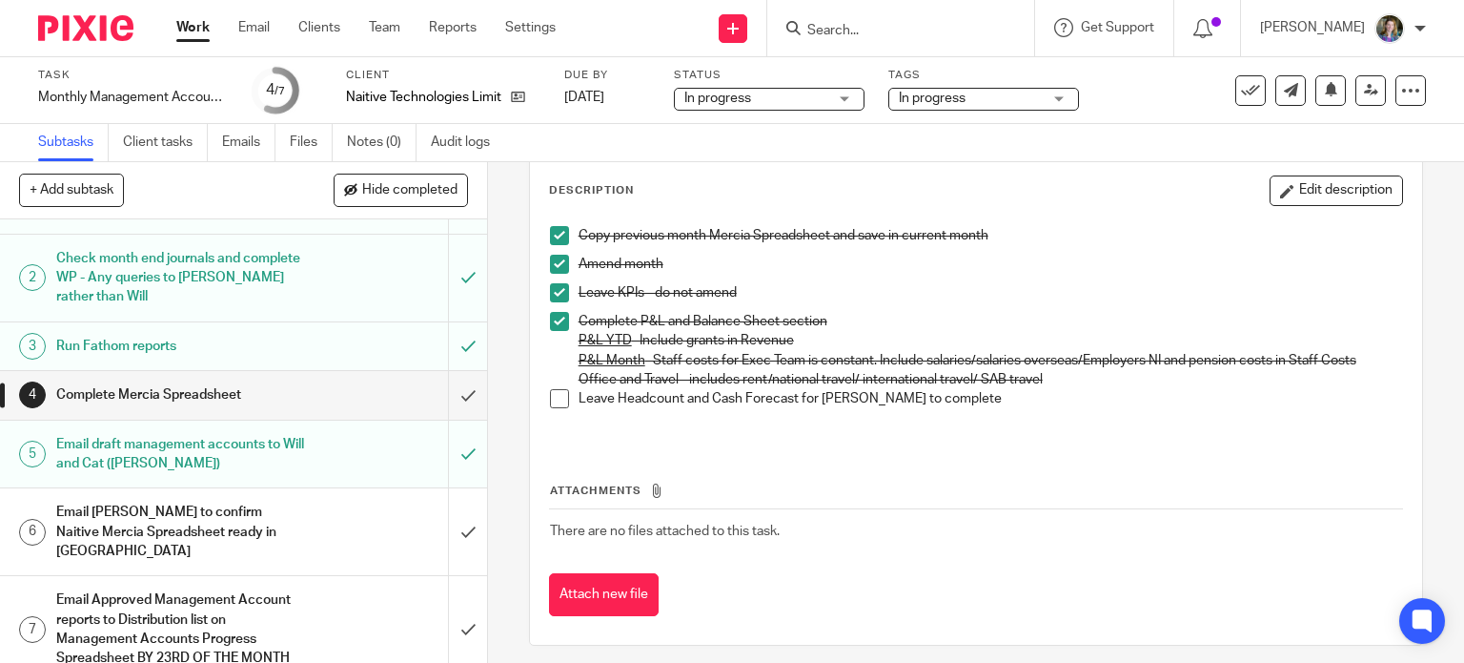
click at [290, 518] on h1 "Email [PERSON_NAME] to confirm Naitive Mercia Spreadsheet ready in [GEOGRAPHIC_…" at bounding box center [180, 532] width 249 height 68
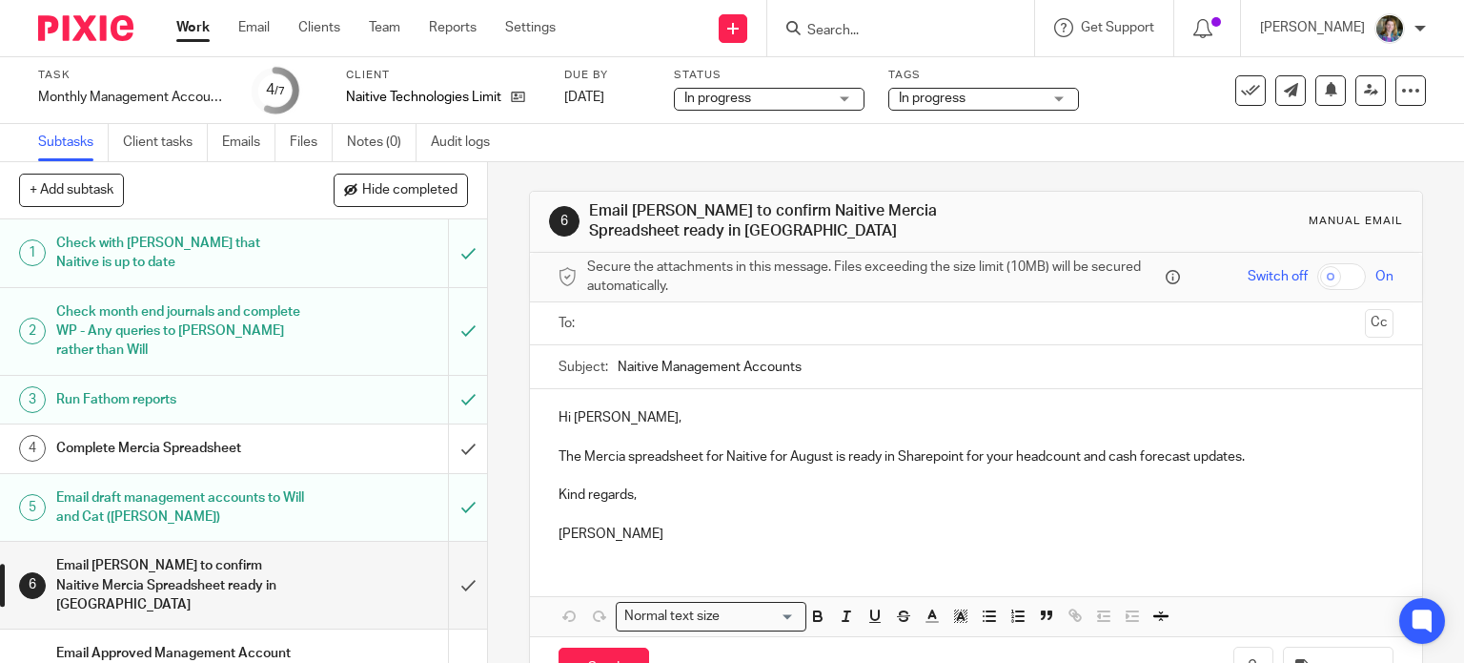
scroll to position [63, 0]
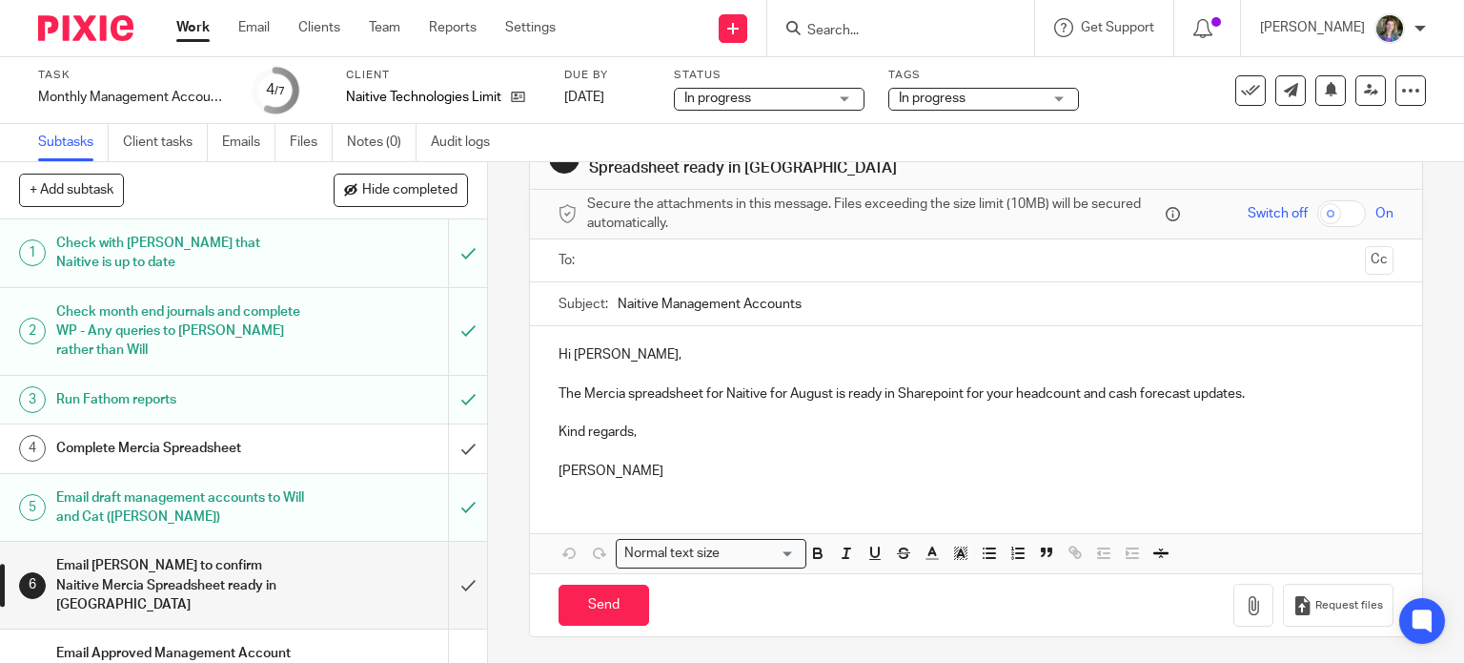
click at [1278, 389] on p "The Mercia spreadsheet for Naitive for August is ready in Sharepoint for your h…" at bounding box center [977, 393] width 836 height 19
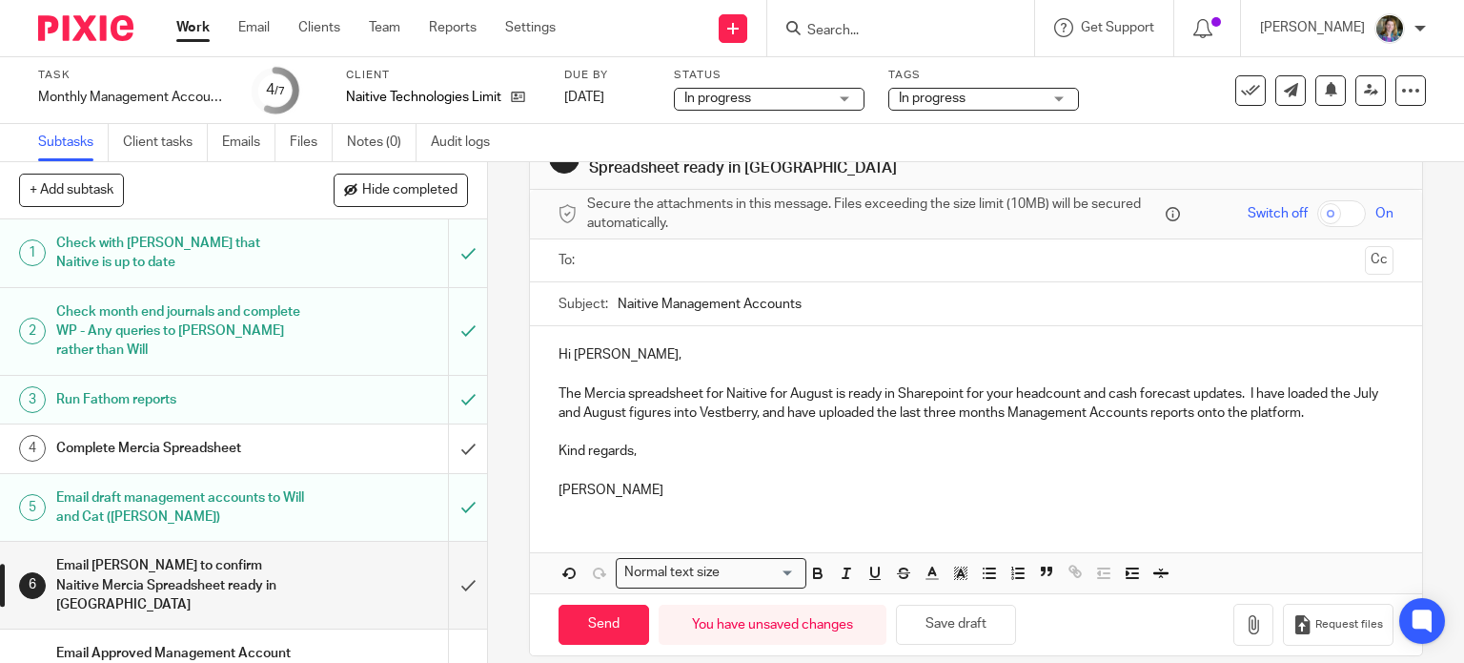
click at [649, 411] on p "The Mercia spreadsheet for Naitive for August is ready in Sharepoint for your h…" at bounding box center [977, 403] width 836 height 39
drag, startPoint x: 653, startPoint y: 412, endPoint x: 664, endPoint y: 413, distance: 10.5
click at [654, 412] on p "The Mercia spreadsheet for Naitive for August is ready in Sharepoint for your h…" at bounding box center [977, 403] width 836 height 39
click at [782, 415] on p "The Mercia spreadsheet for Naitive for August is ready in Sharepoint for your h…" at bounding box center [977, 403] width 836 height 39
click at [782, 414] on p "The Mercia spreadsheet for Naitive for August is ready in Sharepoint for your h…" at bounding box center [977, 403] width 836 height 39
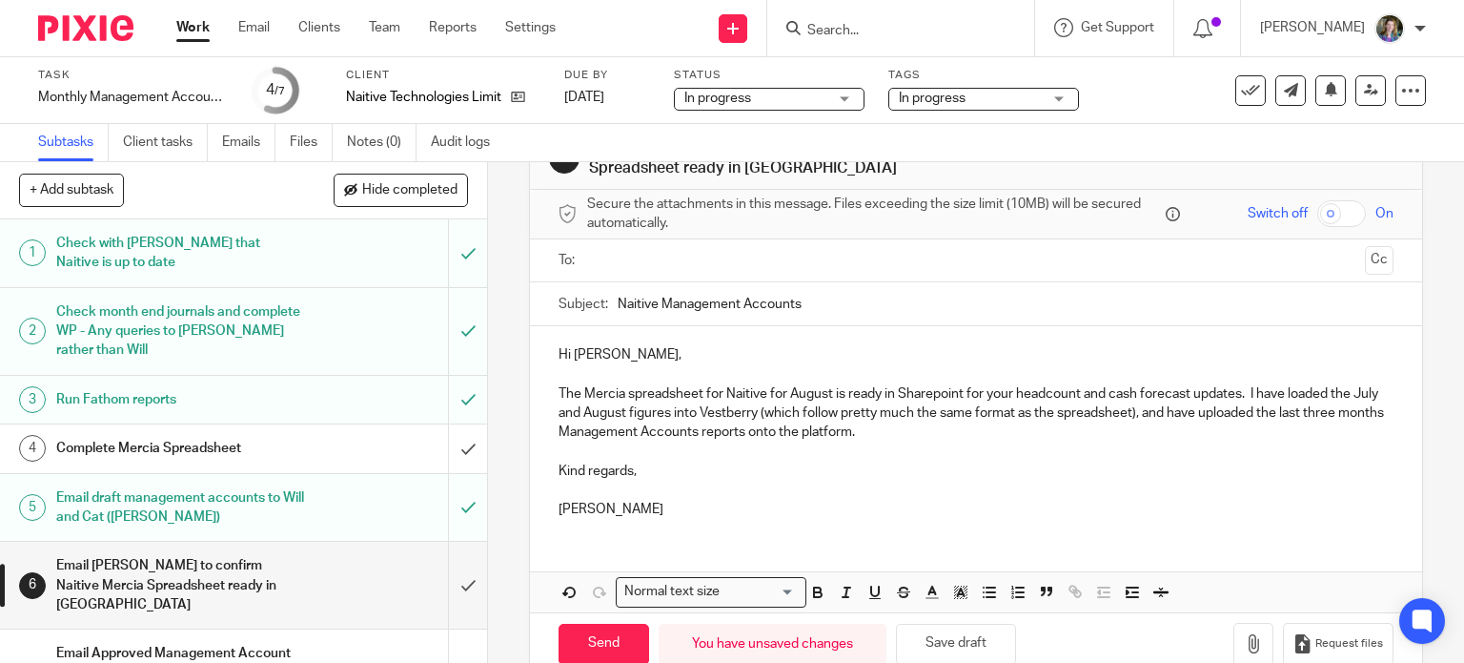
click at [929, 428] on p "The Mercia spreadsheet for Naitive for August is ready in Sharepoint for your h…" at bounding box center [977, 413] width 836 height 58
click at [908, 427] on p "The Mercia spreadsheet for Naitive for August is ready in Sharepoint for your h…" at bounding box center [977, 413] width 836 height 58
drag, startPoint x: 908, startPoint y: 427, endPoint x: 1310, endPoint y: 422, distance: 402.4
click at [1310, 422] on p "The Mercia spreadsheet for Naitive for August is ready in Sharepoint for your h…" at bounding box center [977, 413] width 836 height 58
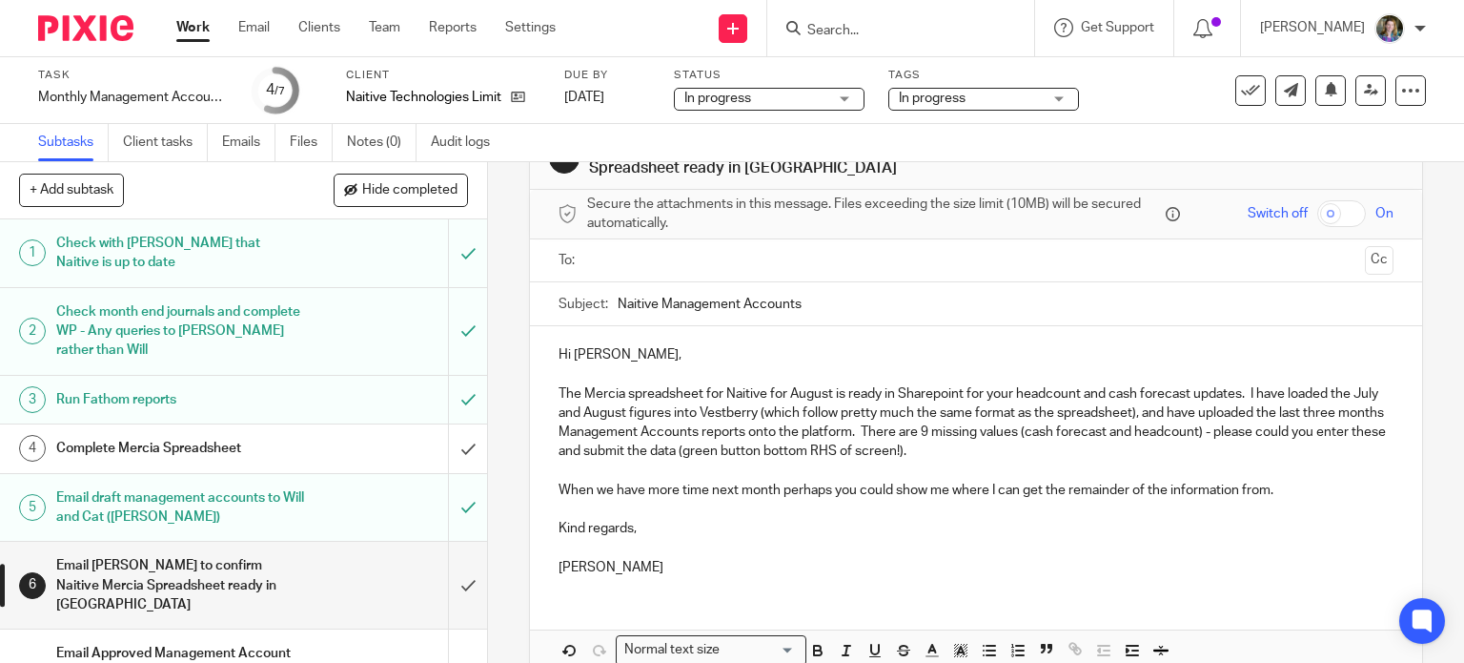
click at [629, 525] on p "Kind regards," at bounding box center [977, 528] width 836 height 19
click at [1119, 546] on p at bounding box center [977, 548] width 836 height 19
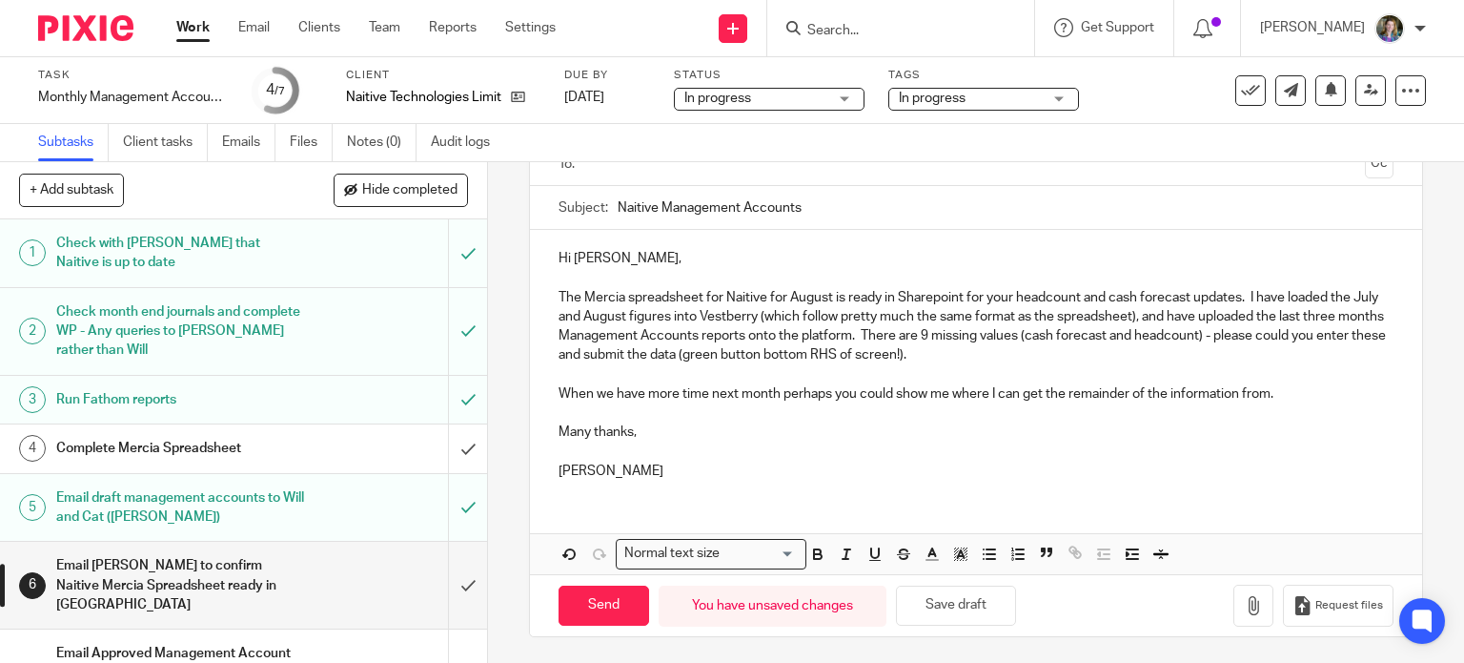
scroll to position [53, 0]
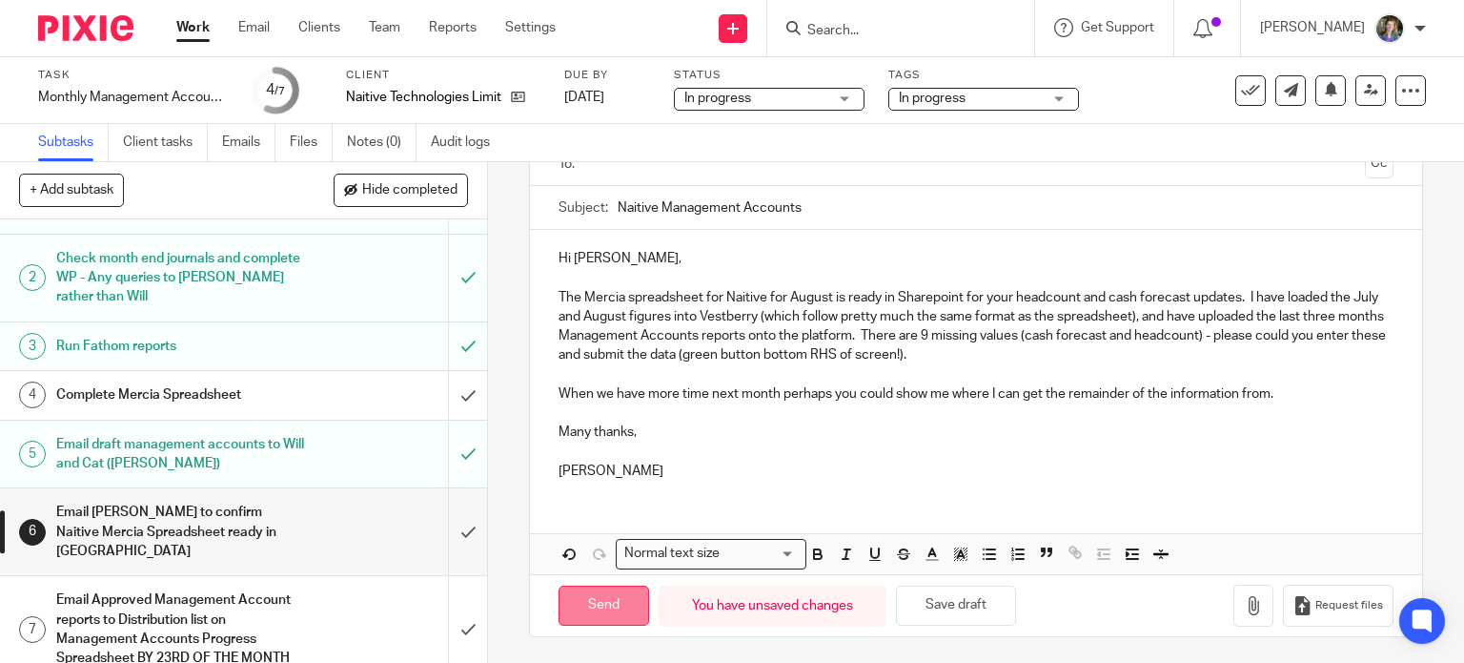
click at [587, 599] on input "Send" at bounding box center [604, 605] width 91 height 41
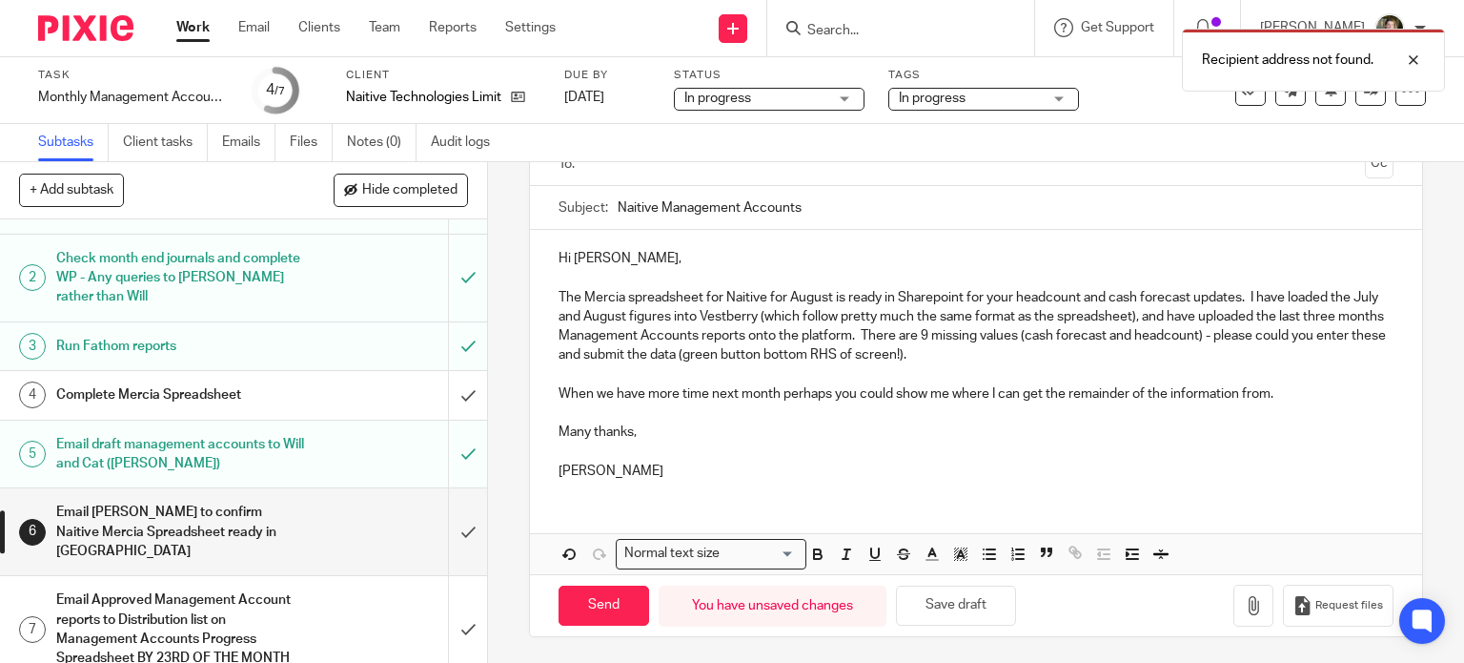
click at [240, 390] on h1 "Complete Mercia Spreadsheet" at bounding box center [180, 394] width 249 height 29
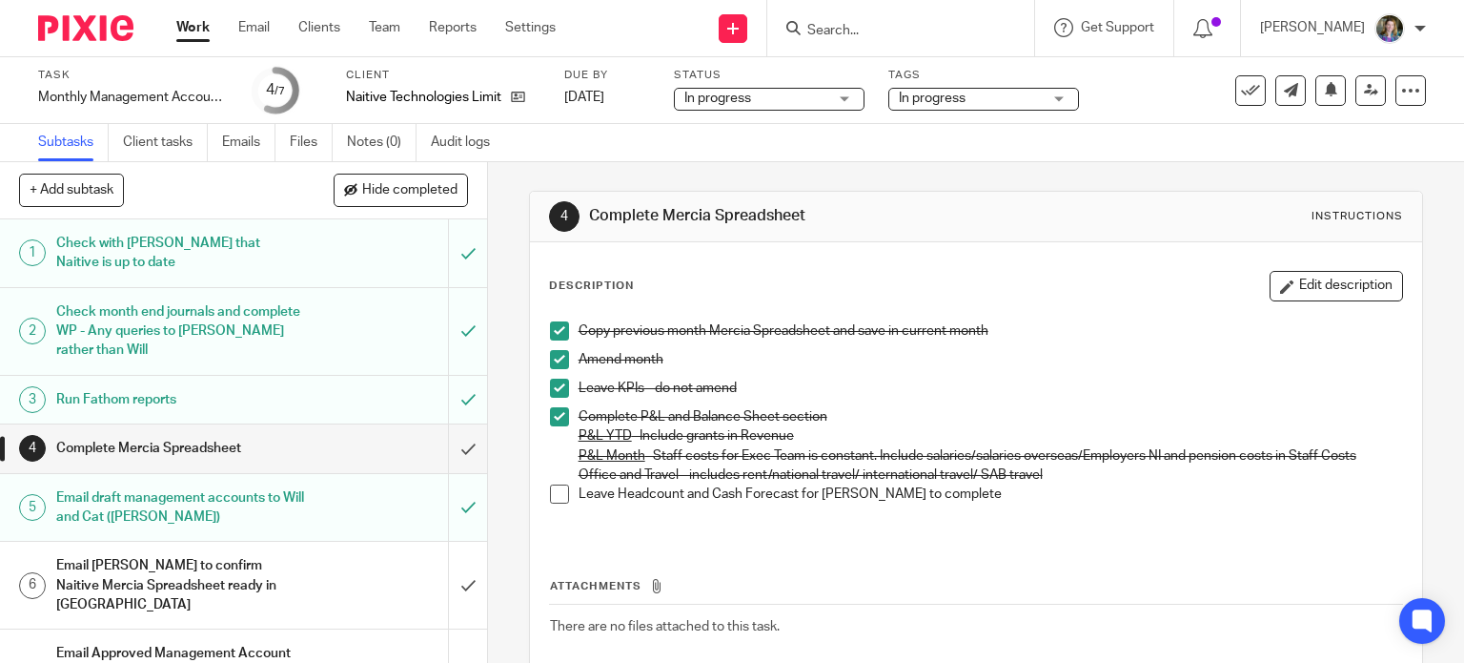
click at [553, 490] on span at bounding box center [559, 493] width 19 height 19
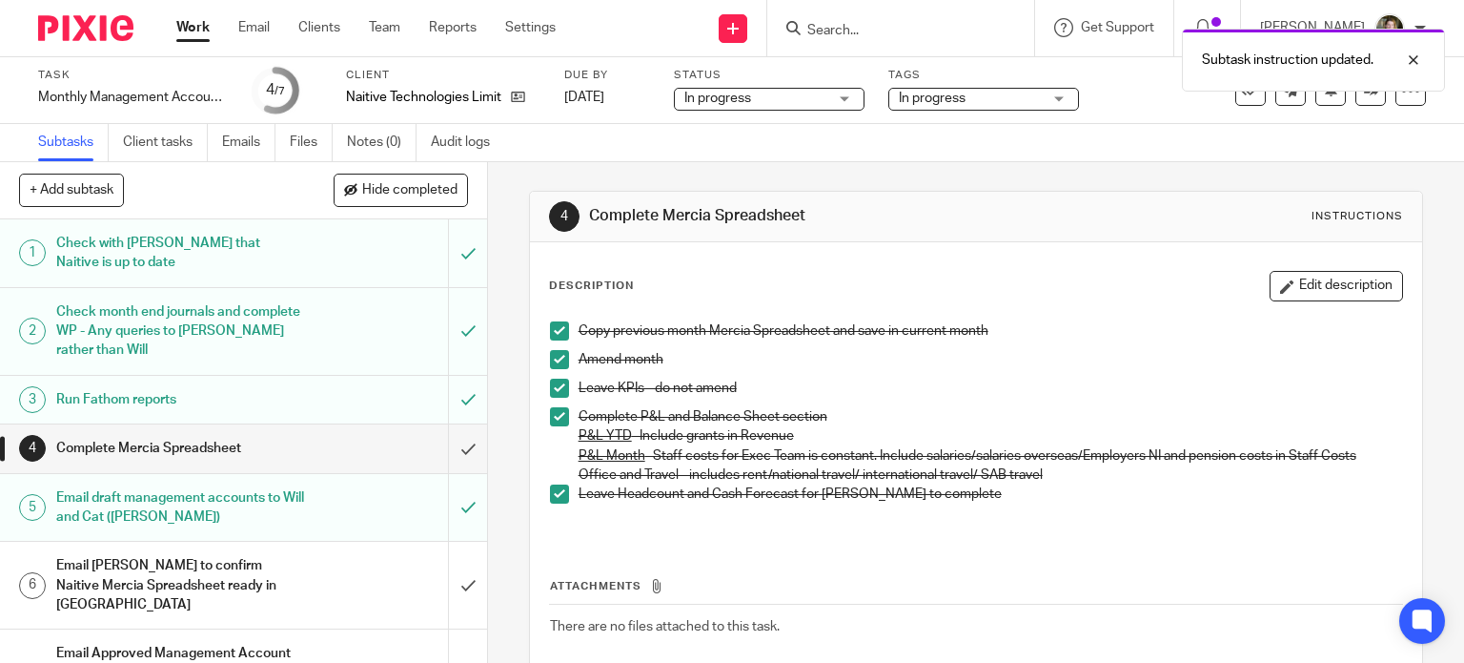
scroll to position [53, 0]
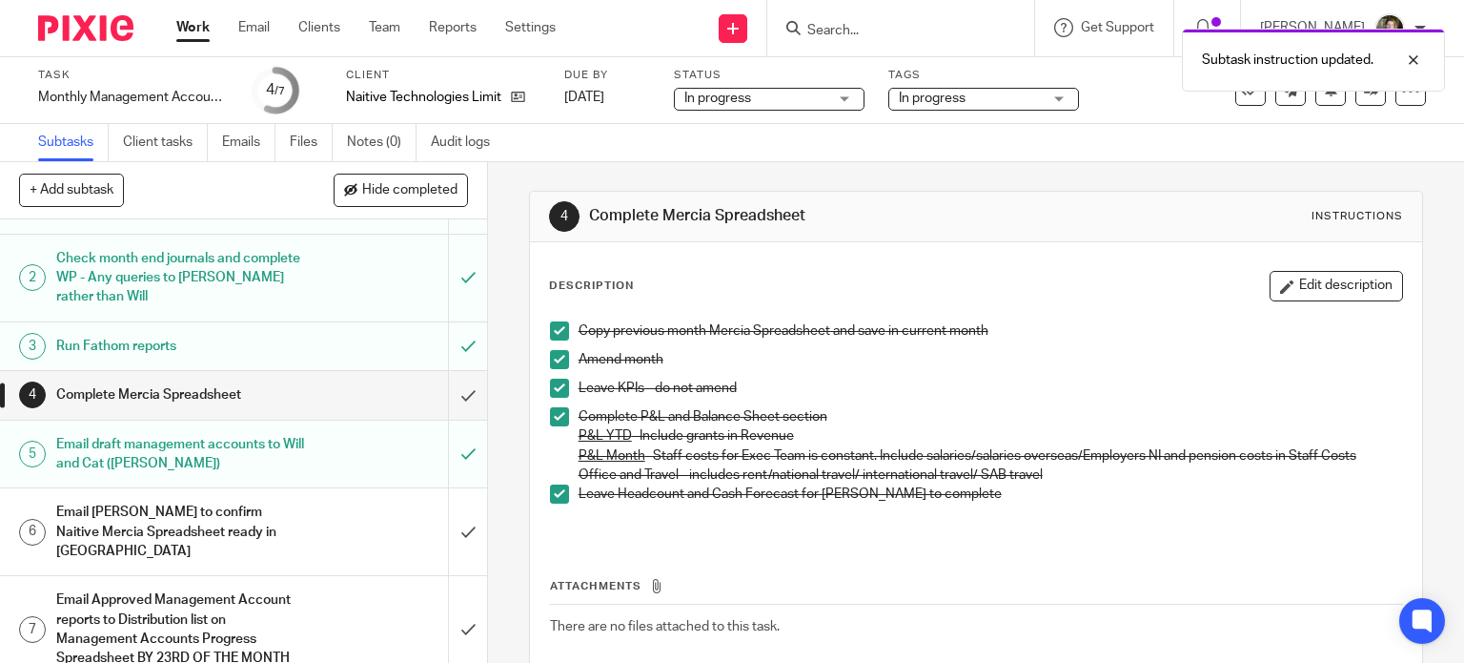
click at [370, 519] on div "Email [PERSON_NAME] to confirm Naitive Mercia Spreadsheet ready in [GEOGRAPHIC_…" at bounding box center [242, 532] width 373 height 68
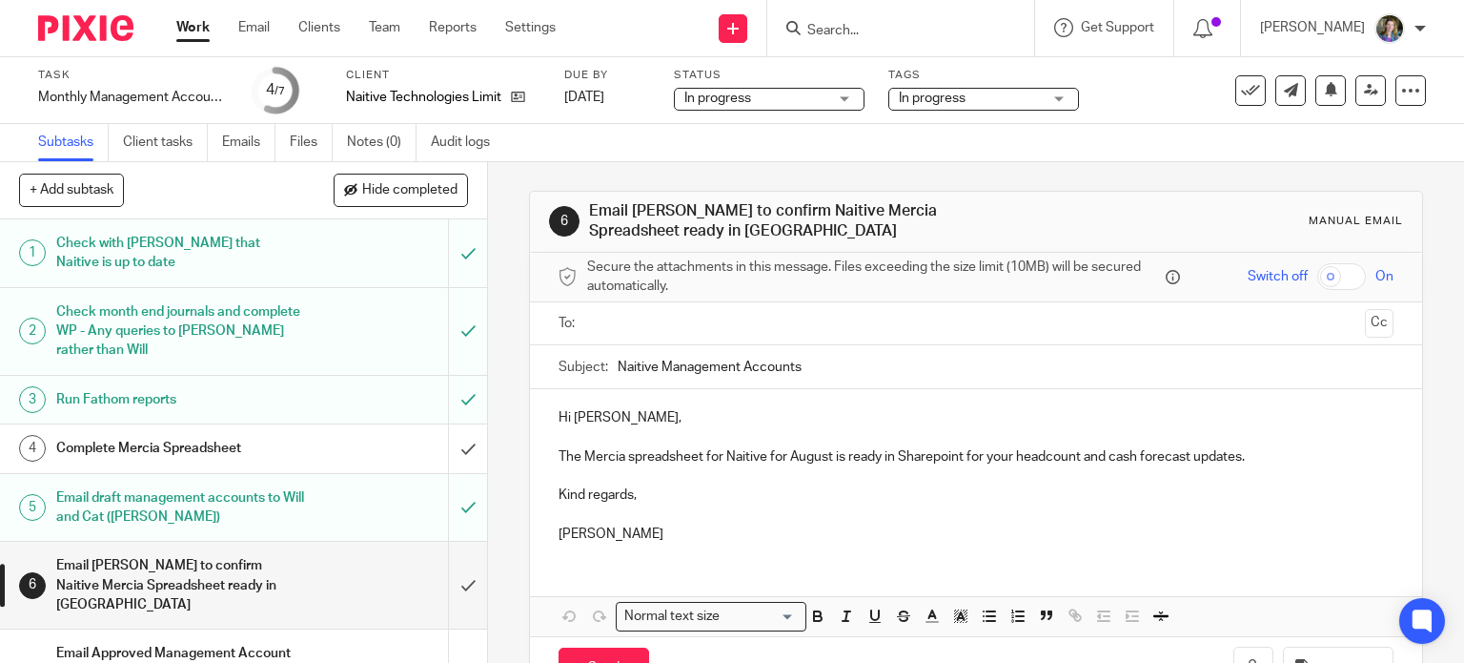
click at [312, 567] on div "Email [PERSON_NAME] to confirm Naitive Mercia Spreadsheet ready in [GEOGRAPHIC_…" at bounding box center [242, 585] width 373 height 68
click at [1252, 442] on p at bounding box center [977, 436] width 836 height 19
click at [1251, 456] on p "The Mercia spreadsheet for Naitive for August is ready in Sharepoint for your h…" at bounding box center [977, 456] width 836 height 19
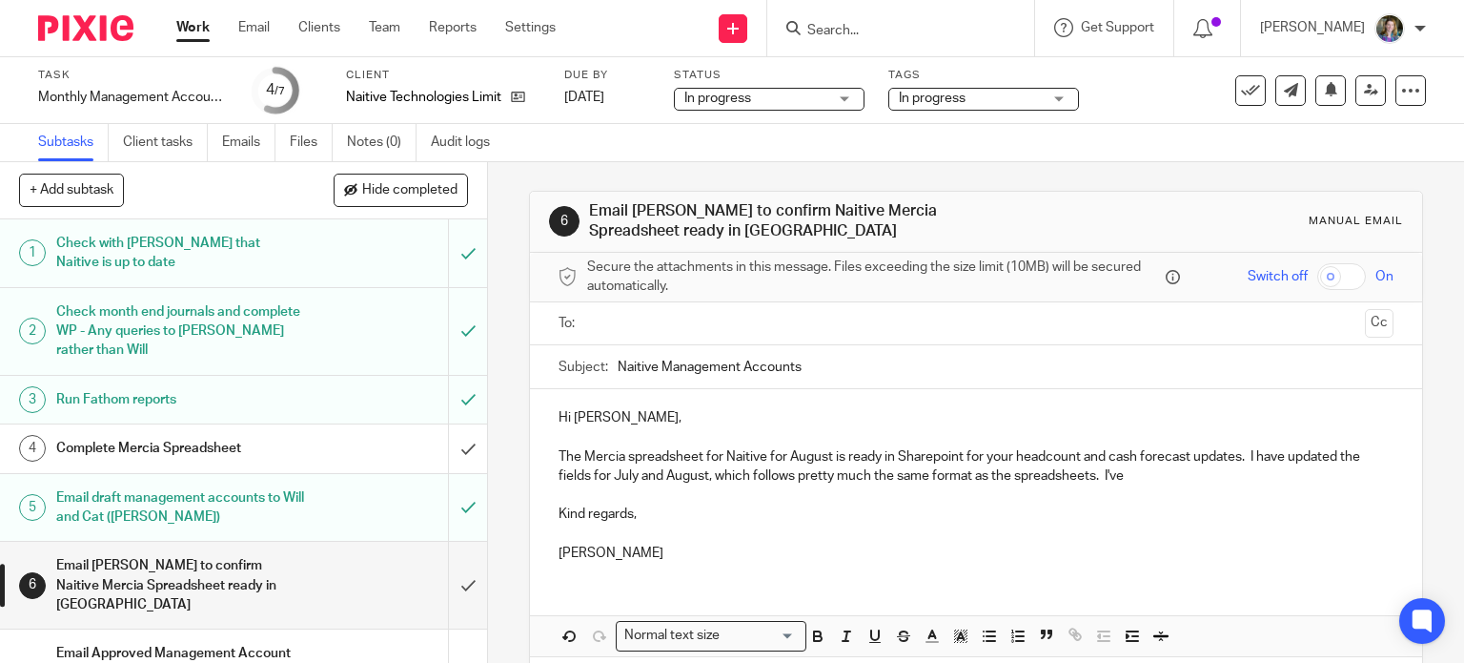
click at [978, 504] on p "Kind regards," at bounding box center [977, 513] width 836 height 19
click at [958, 455] on p "The Mercia spreadsheet for Naitive for August is ready in Sharepoint for your h…" at bounding box center [977, 466] width 836 height 39
click at [1135, 478] on p "The Mercia spreadsheet for Naitive for August is ready in Vestberry for your he…" at bounding box center [977, 466] width 836 height 39
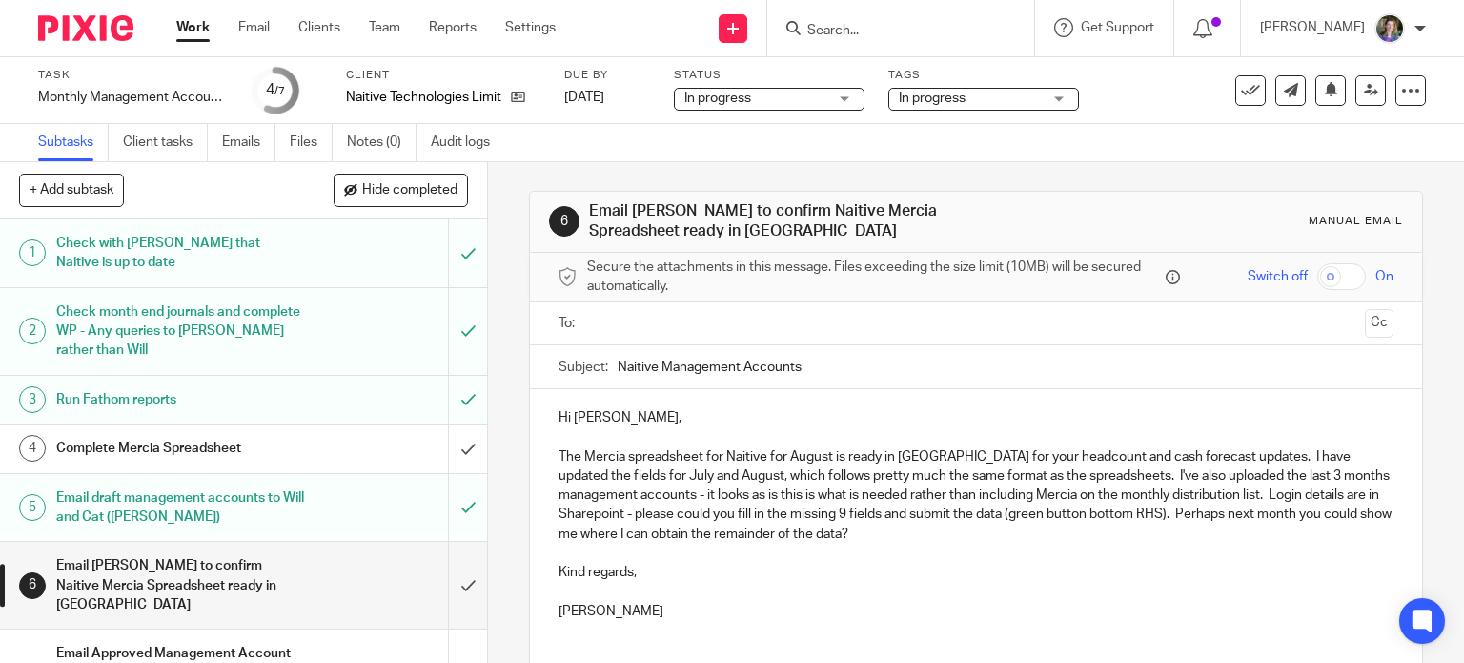
click at [904, 598] on p at bounding box center [977, 591] width 836 height 19
drag, startPoint x: 627, startPoint y: 571, endPoint x: 642, endPoint y: 565, distance: 15.4
click at [627, 571] on p "Kind regards," at bounding box center [977, 572] width 836 height 19
click at [700, 588] on p at bounding box center [977, 591] width 836 height 19
click at [671, 319] on input "text" at bounding box center [976, 324] width 764 height 22
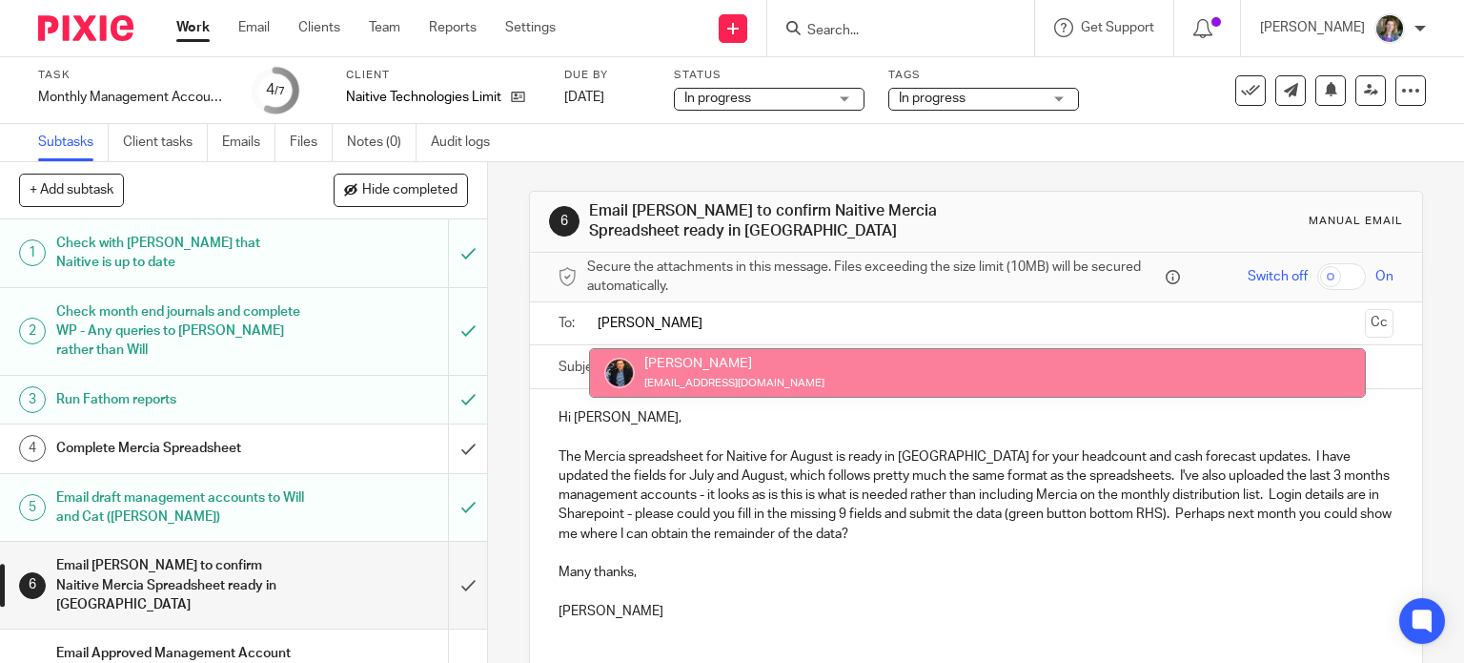
type input "Martin"
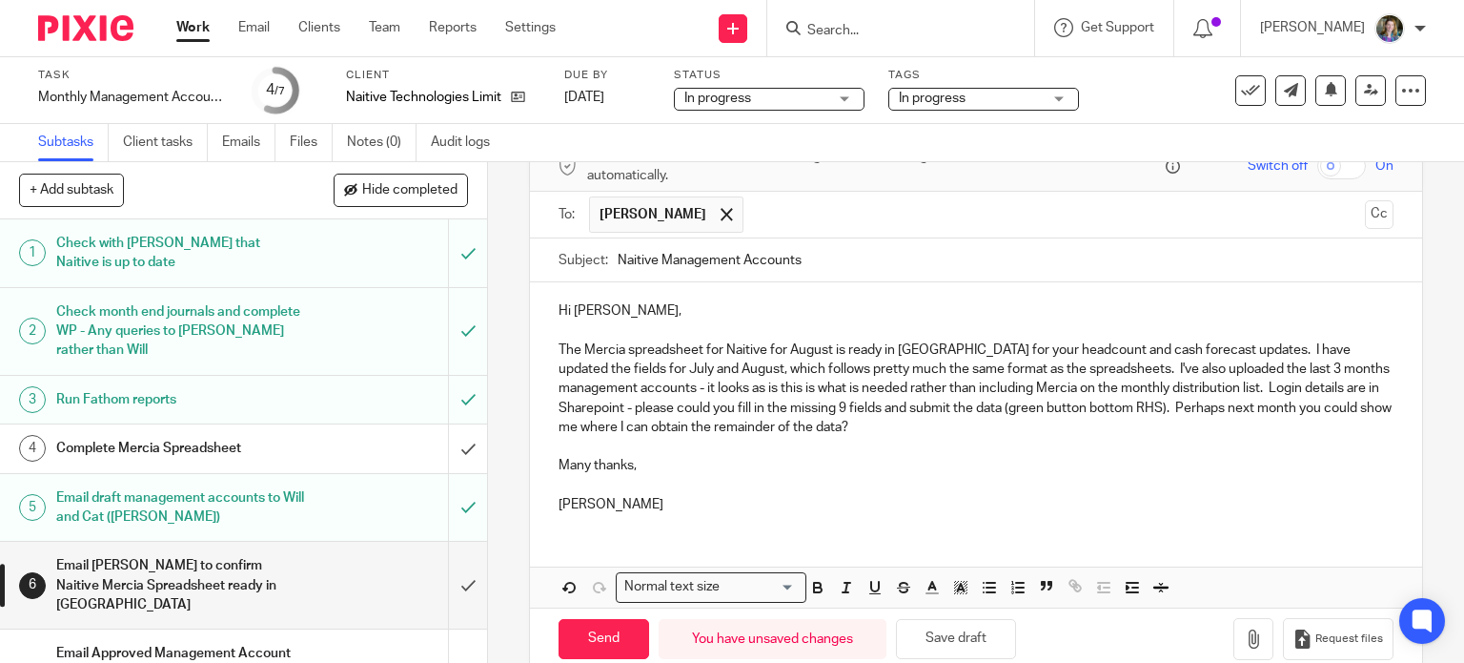
scroll to position [144, 0]
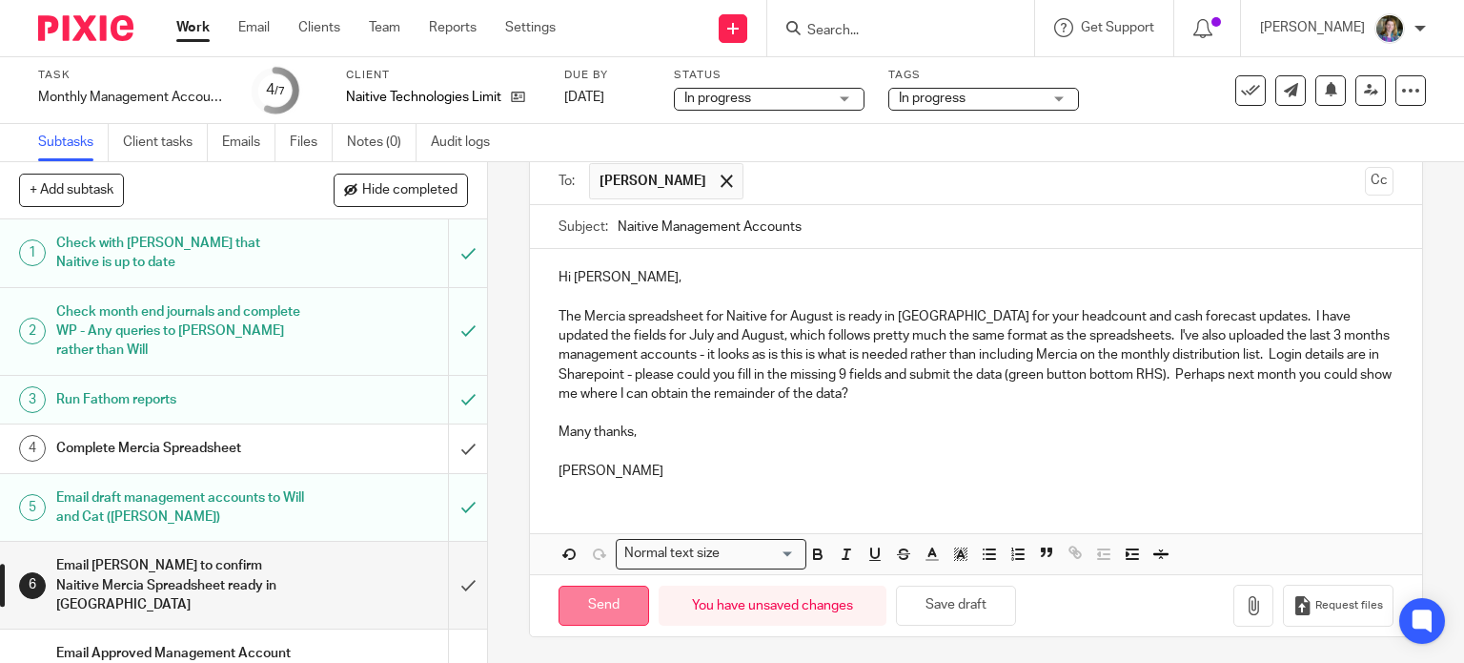
click at [601, 597] on input "Send" at bounding box center [604, 605] width 91 height 41
type input "Sent"
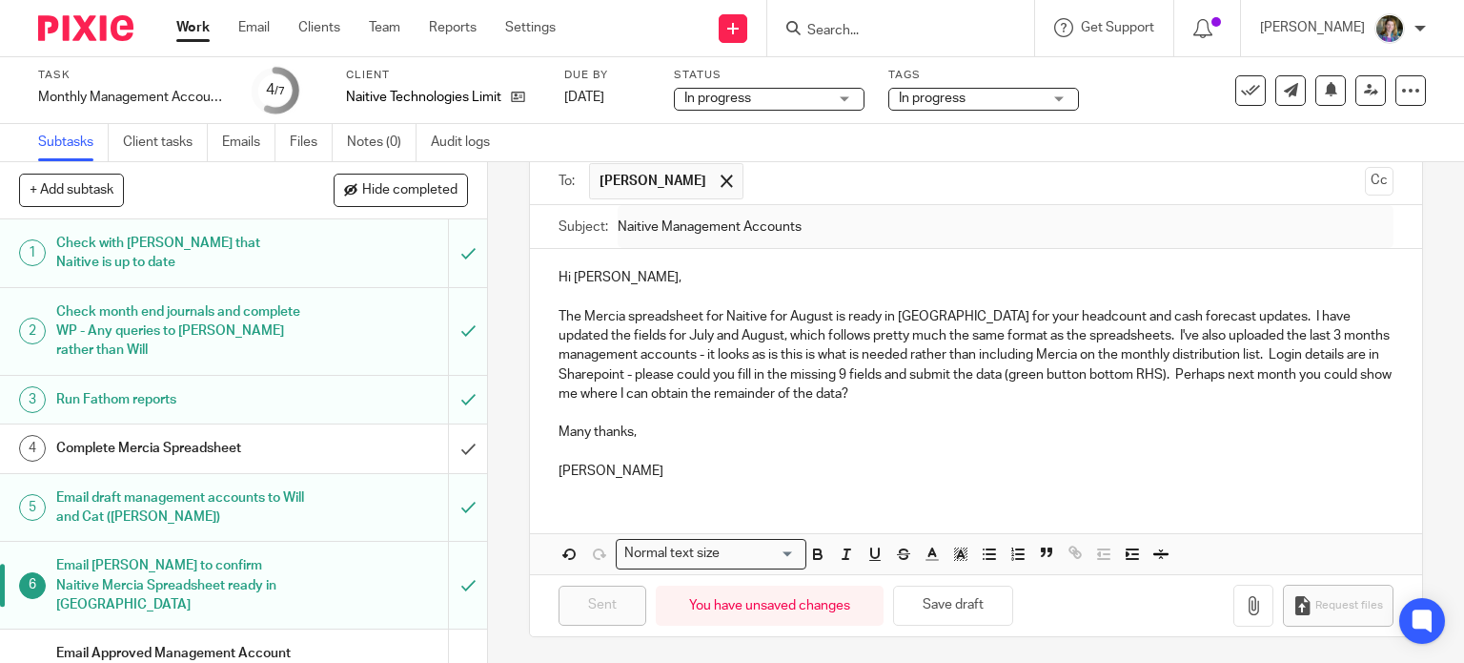
click at [770, 445] on p at bounding box center [977, 451] width 836 height 19
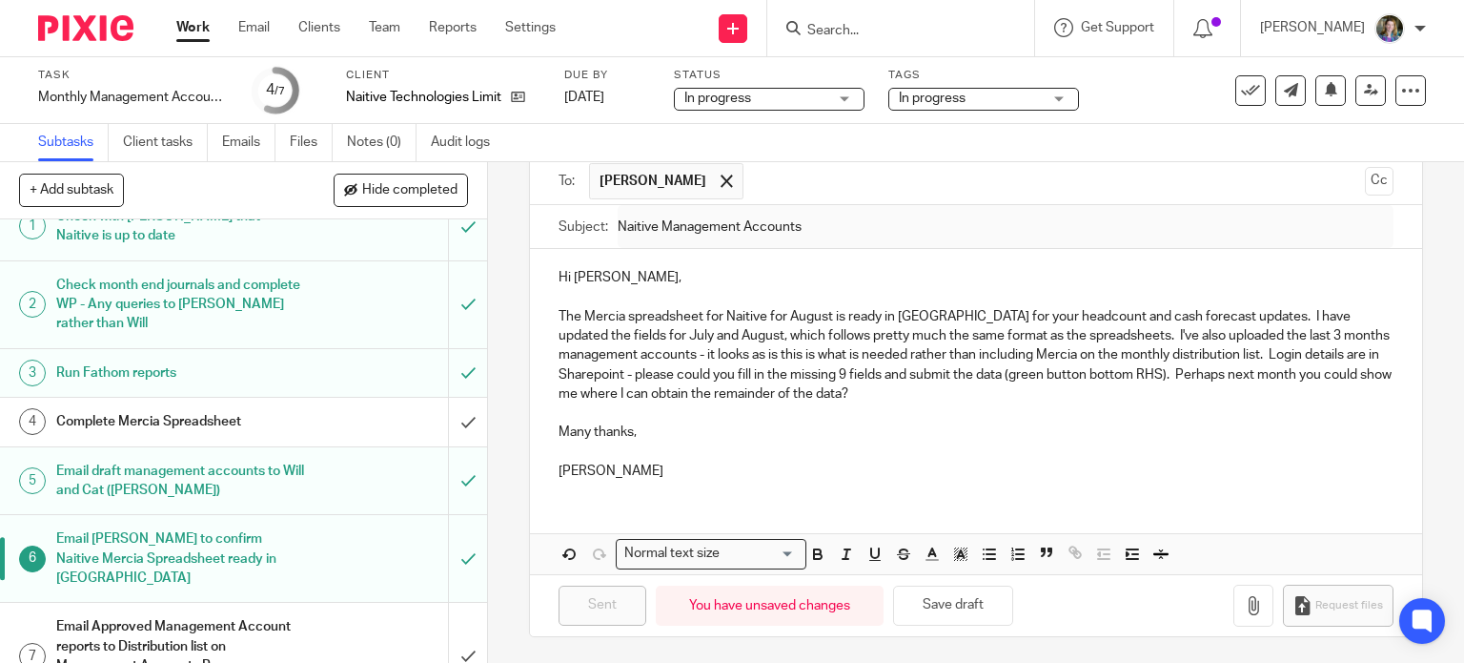
scroll to position [53, 0]
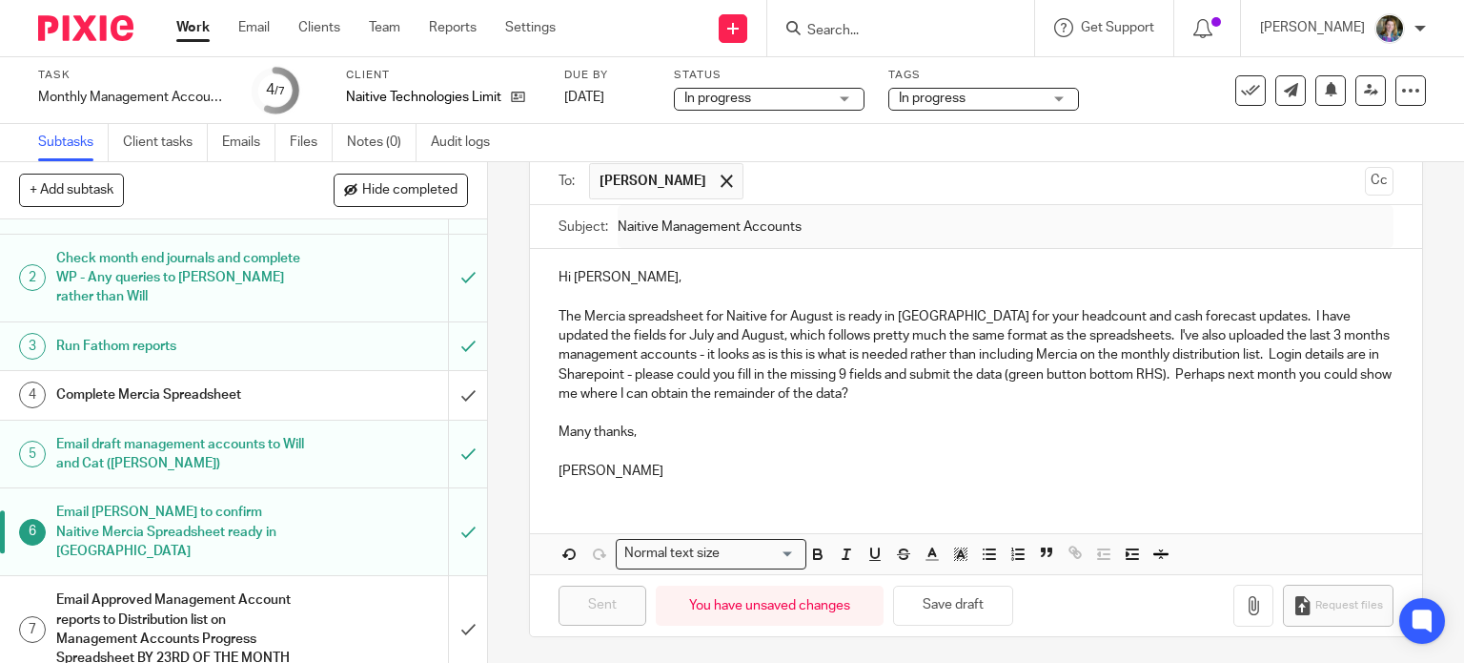
click at [279, 594] on h1 "Email Approved Management Account reports to Distribution list on Management Ac…" at bounding box center [180, 628] width 249 height 87
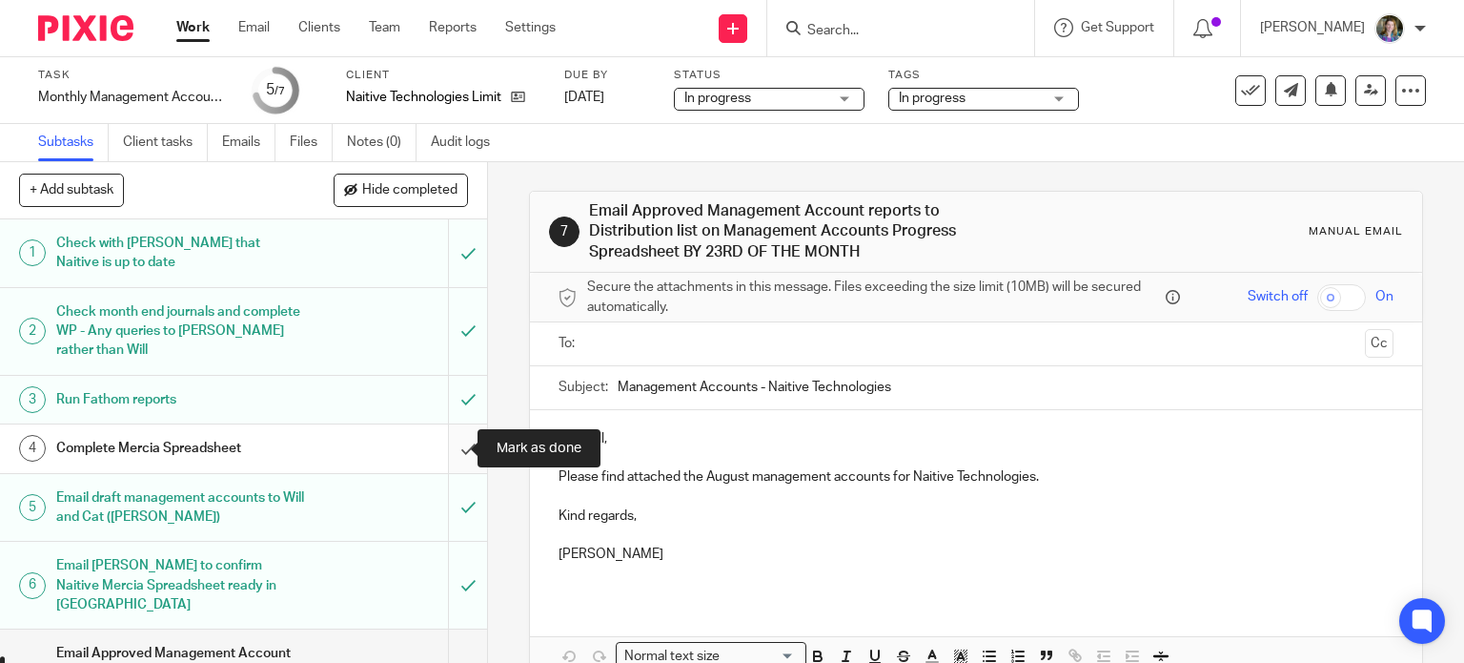
click at [442, 448] on input "submit" at bounding box center [243, 448] width 487 height 48
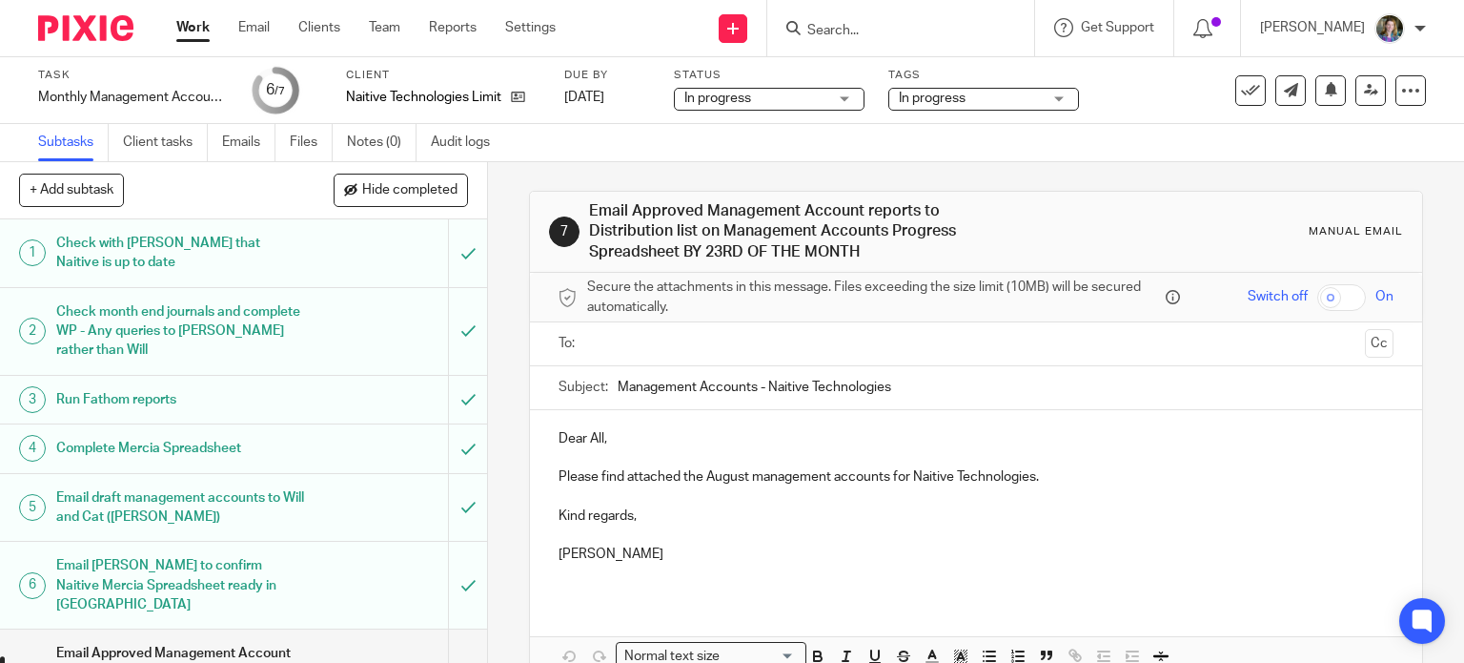
click at [547, 434] on div "Dear All, Please find attached the August management accounts for Naitive Techn…" at bounding box center [976, 504] width 893 height 188
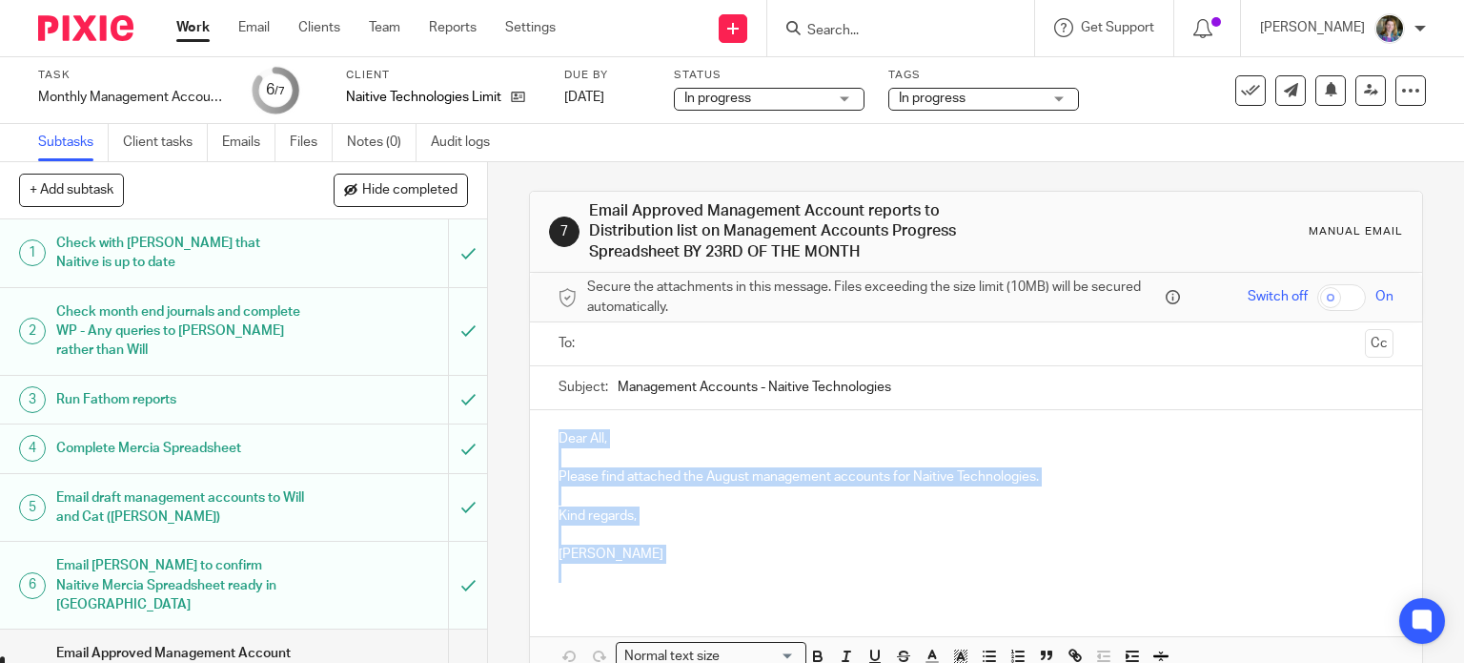
drag, startPoint x: 549, startPoint y: 434, endPoint x: 584, endPoint y: 565, distance: 136.2
click at [586, 567] on div "Dear All, Please find attached the August management accounts for Naitive Techn…" at bounding box center [976, 504] width 893 height 188
copy div "Dear All, Please find attached the August management accounts for Naitive Techn…"
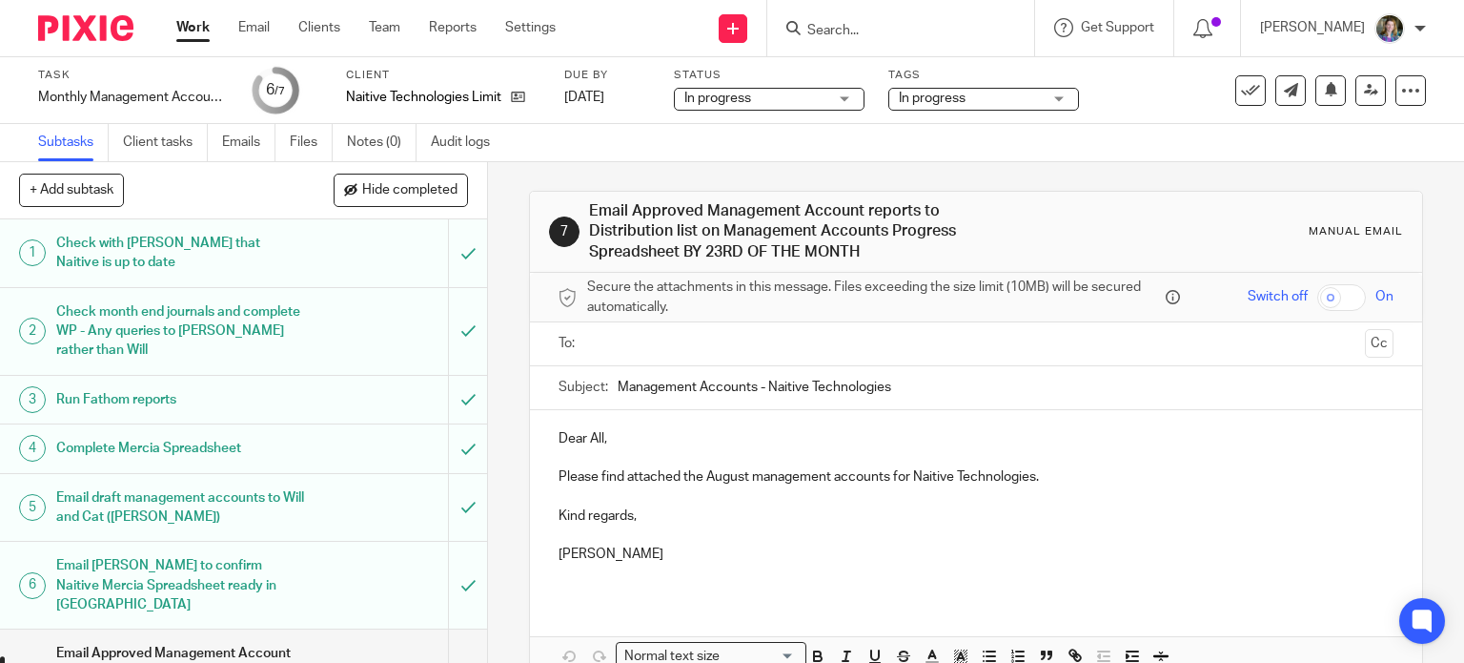
drag, startPoint x: 612, startPoint y: 382, endPoint x: 898, endPoint y: 391, distance: 286.2
click at [898, 391] on input "Management Accounts - Naitive Technologies" at bounding box center [1006, 387] width 777 height 43
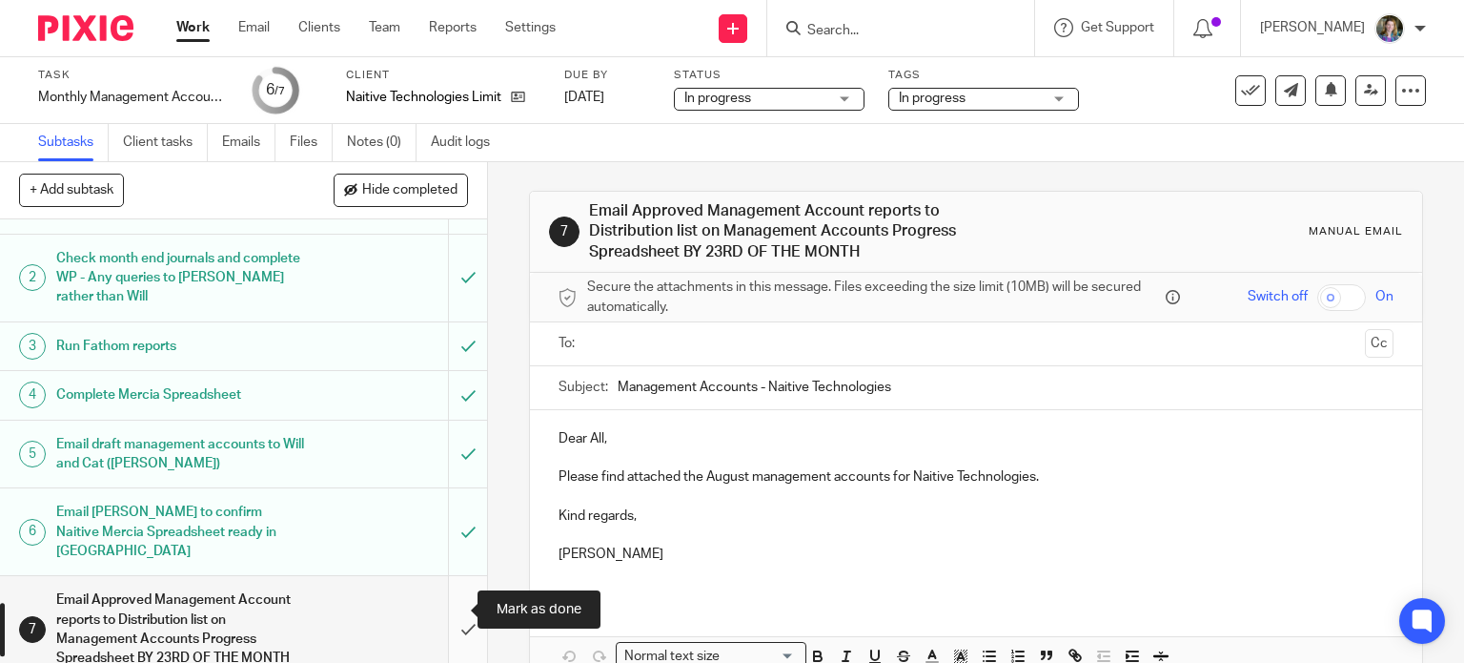
click at [449, 608] on input "submit" at bounding box center [243, 629] width 487 height 106
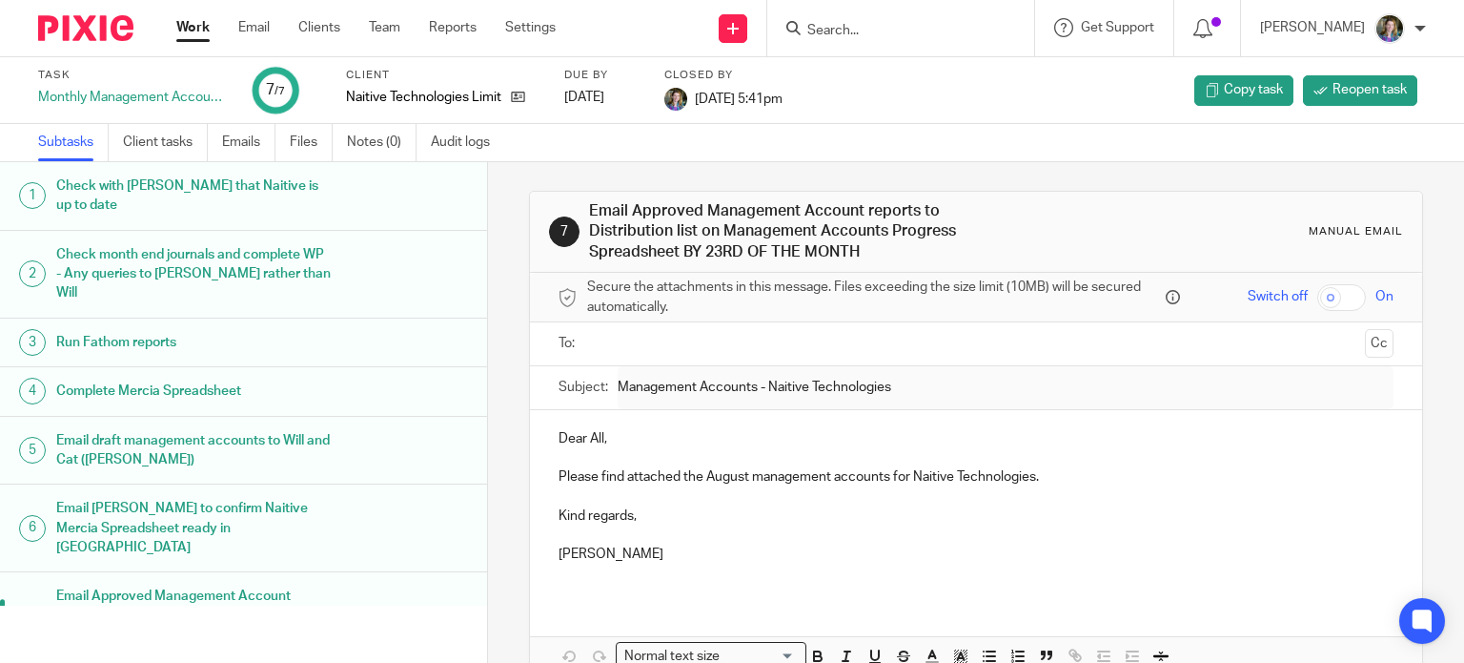
click at [197, 18] on link "Work" at bounding box center [192, 27] width 33 height 19
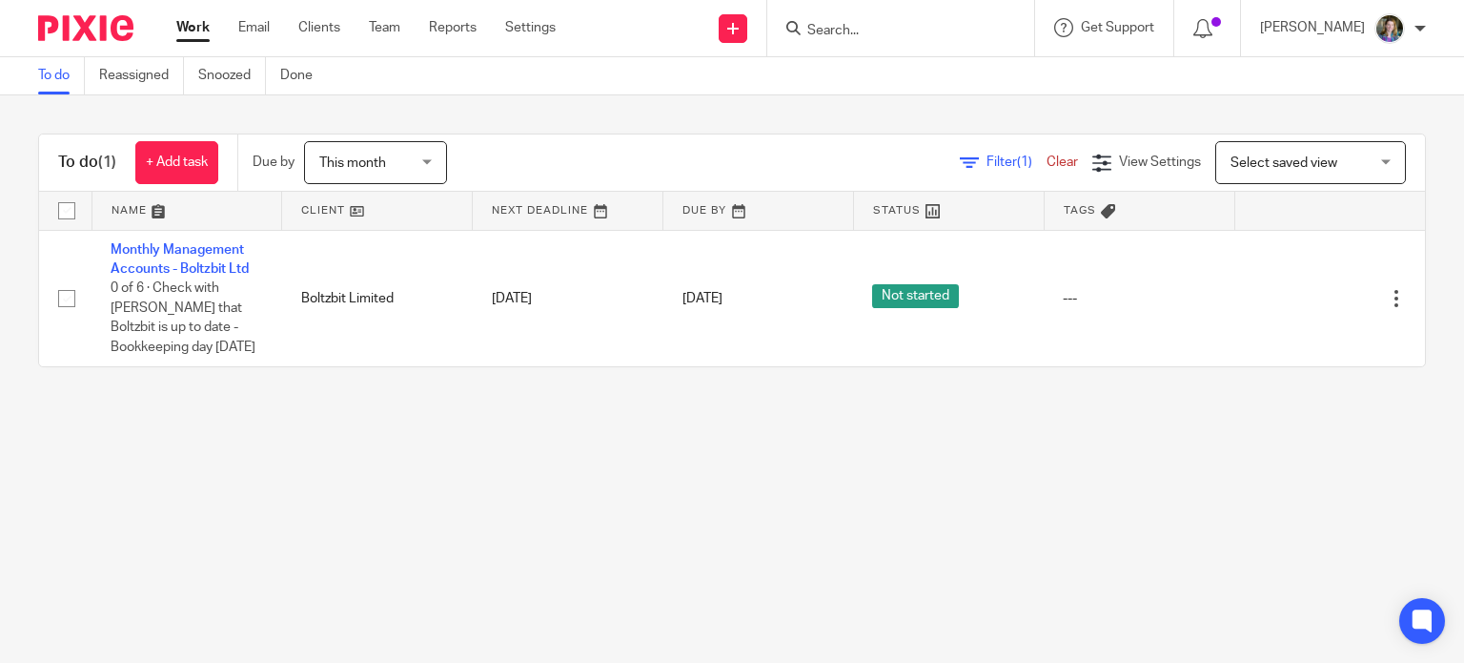
click at [1426, 26] on div "[PERSON_NAME] My profile Email integration Logout" at bounding box center [1343, 28] width 204 height 56
click at [1420, 25] on div at bounding box center [1420, 28] width 11 height 11
click at [1364, 133] on li "Logout" at bounding box center [1353, 133] width 126 height 28
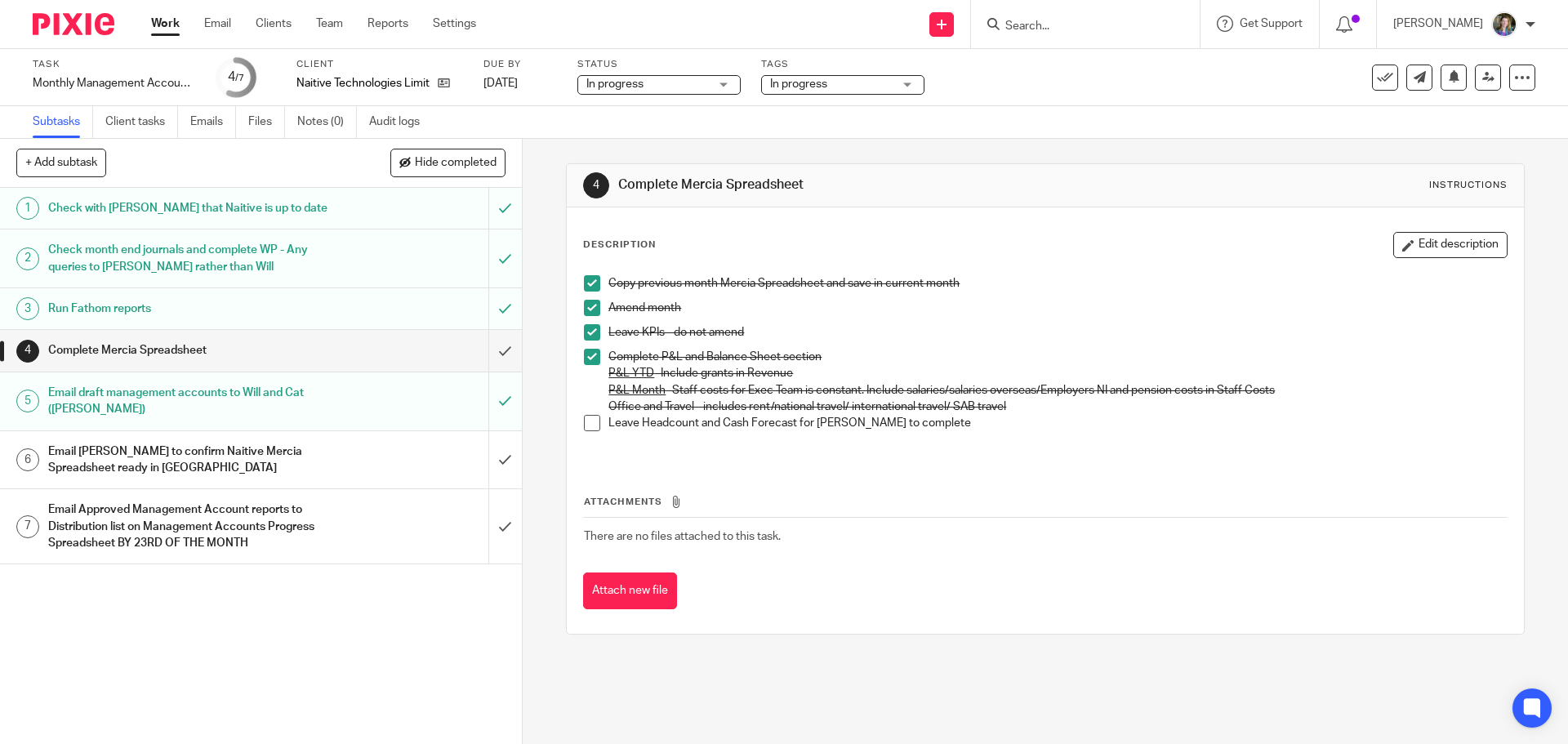
click at [1082, 515] on th "Attachments" at bounding box center [1045, 506] width 923 height 24
click at [160, 23] on link "Work" at bounding box center [164, 23] width 28 height 16
